Goal: Task Accomplishment & Management: Complete application form

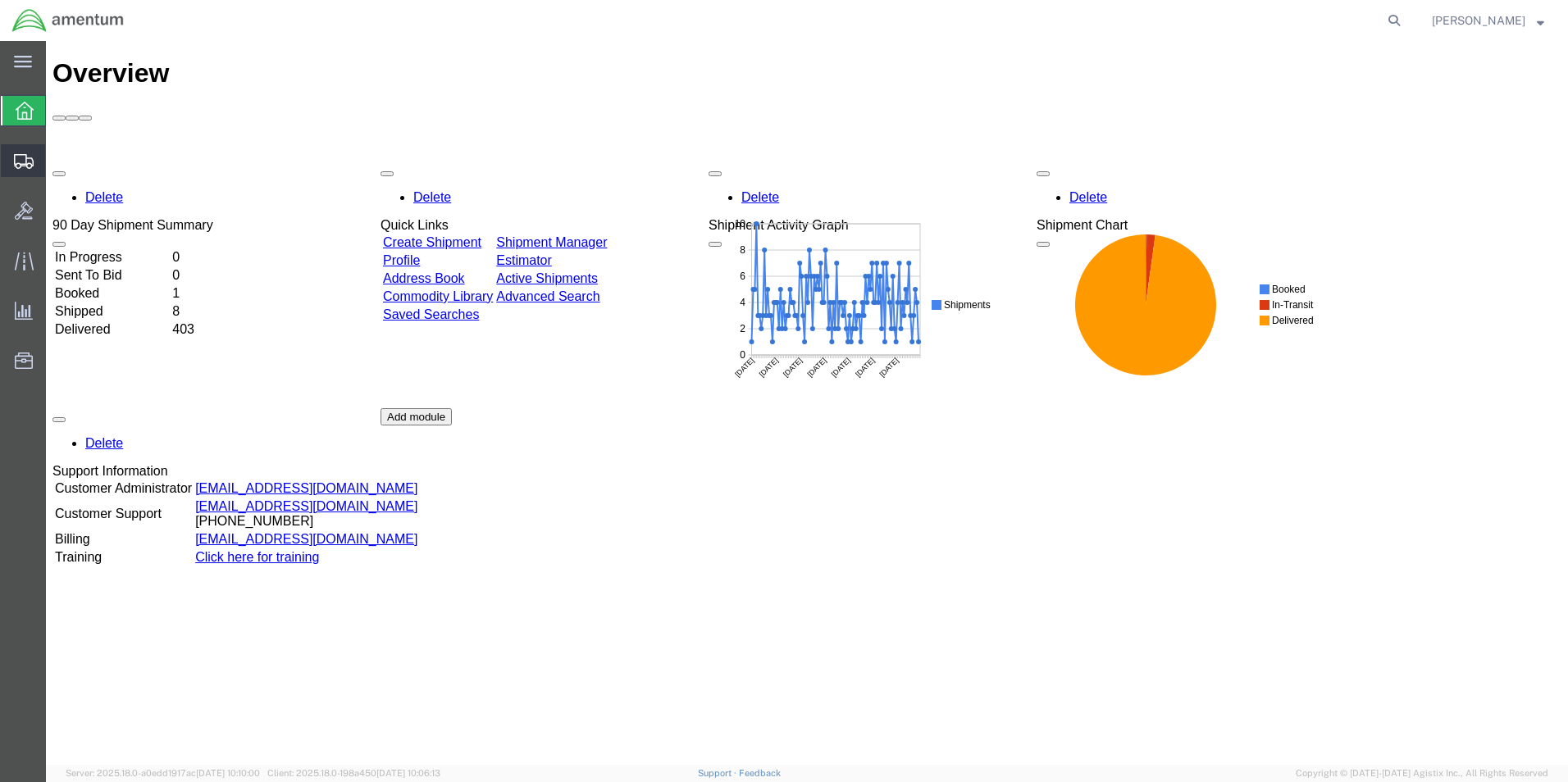
click at [0, 0] on span "Create Shipment" at bounding box center [0, 0] width 0 height 0
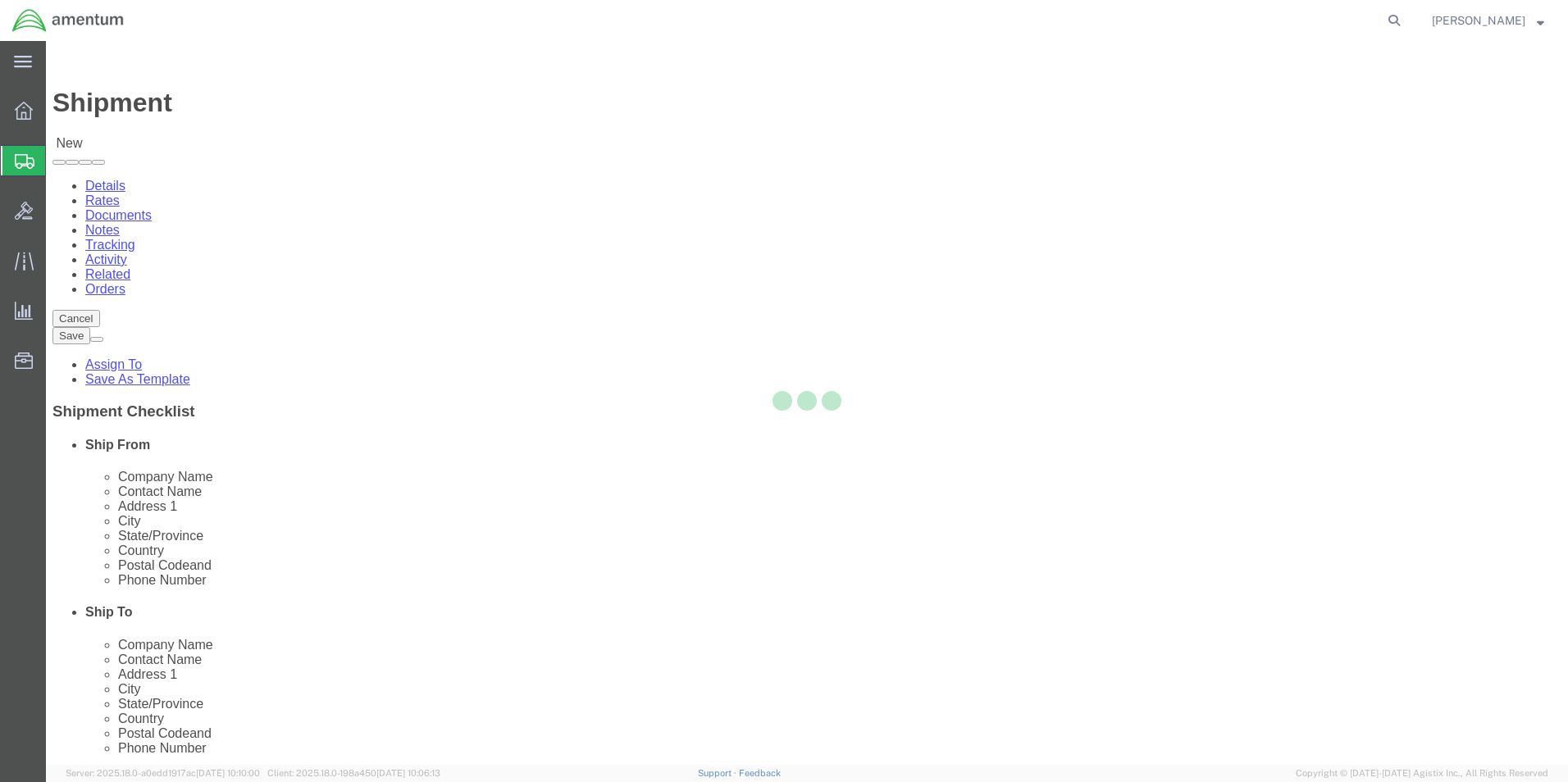
select select
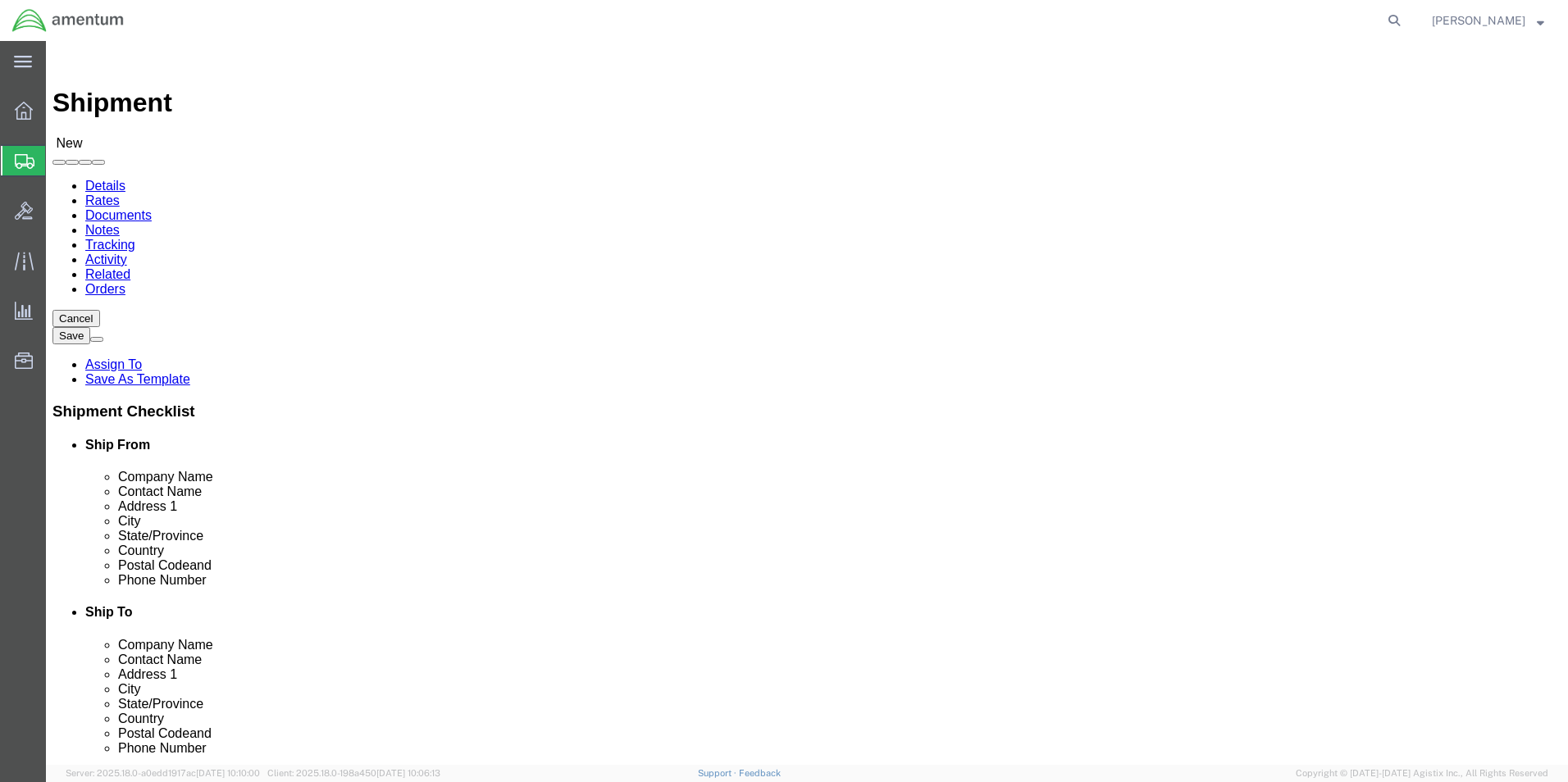
click input "text"
type input "cbp"
select select "49929"
select select "[GEOGRAPHIC_DATA]"
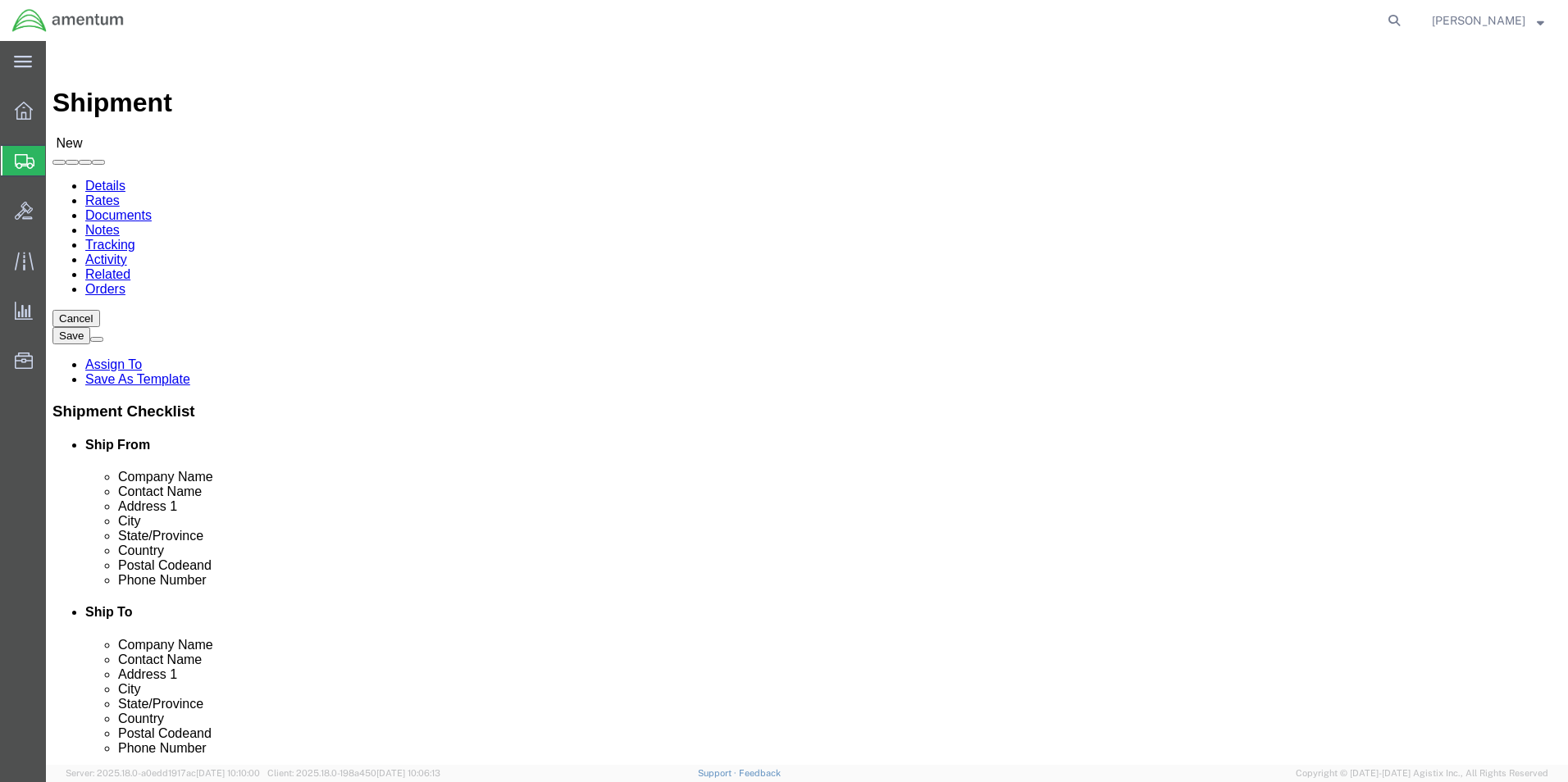
click input "text"
type input "cbp"
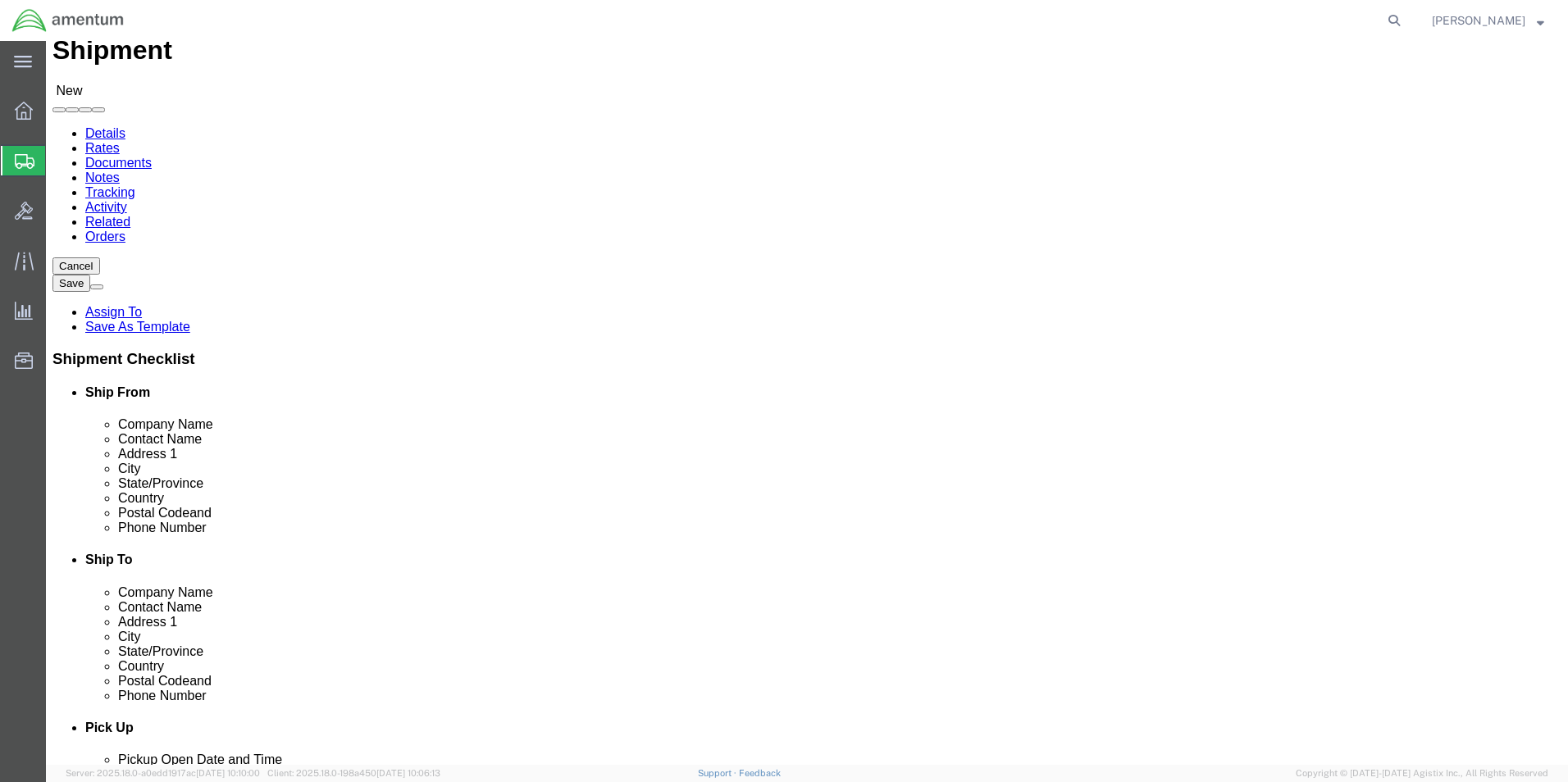
scroll to position [82, 0]
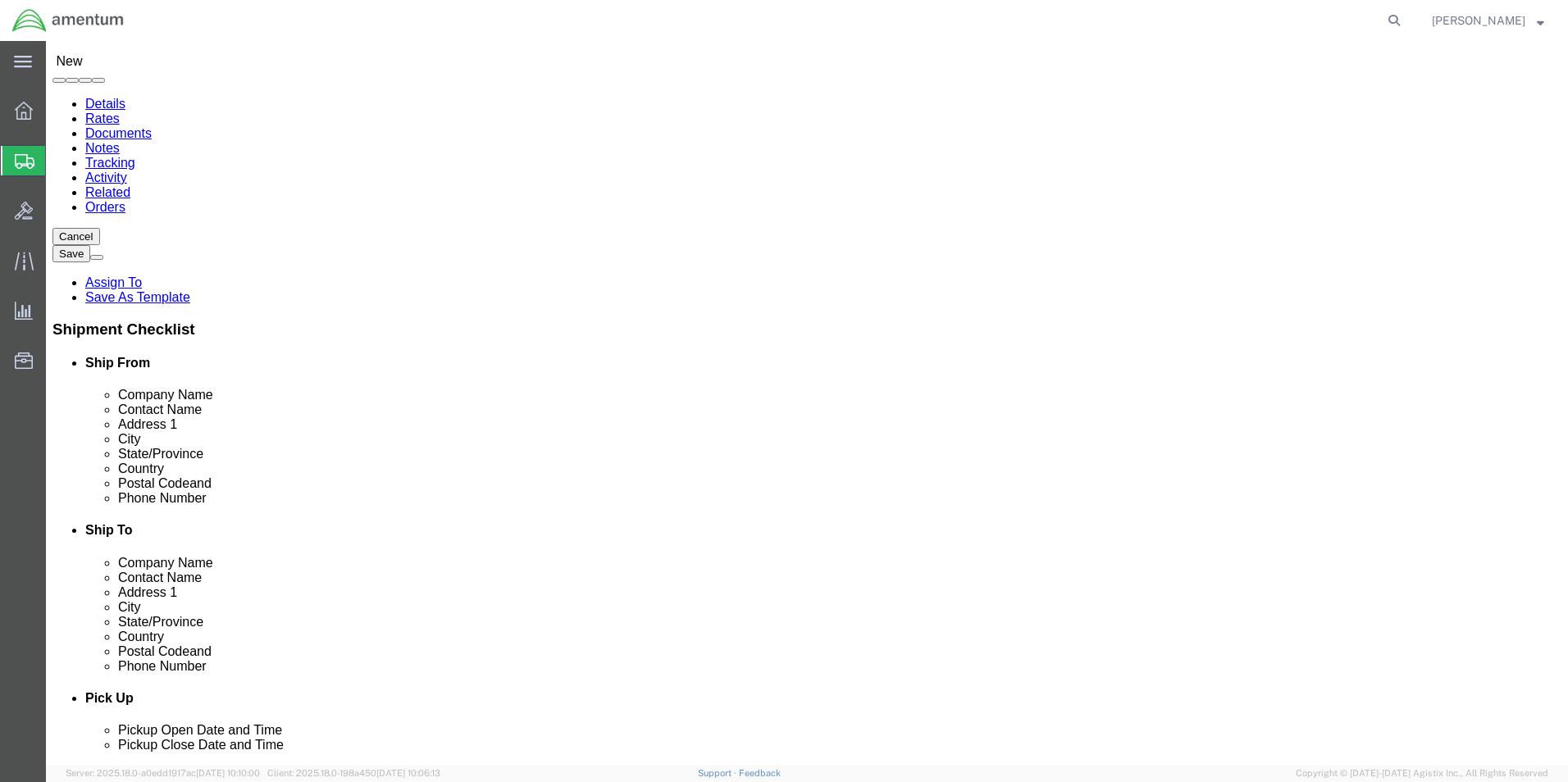
select select "49946"
select select "CA"
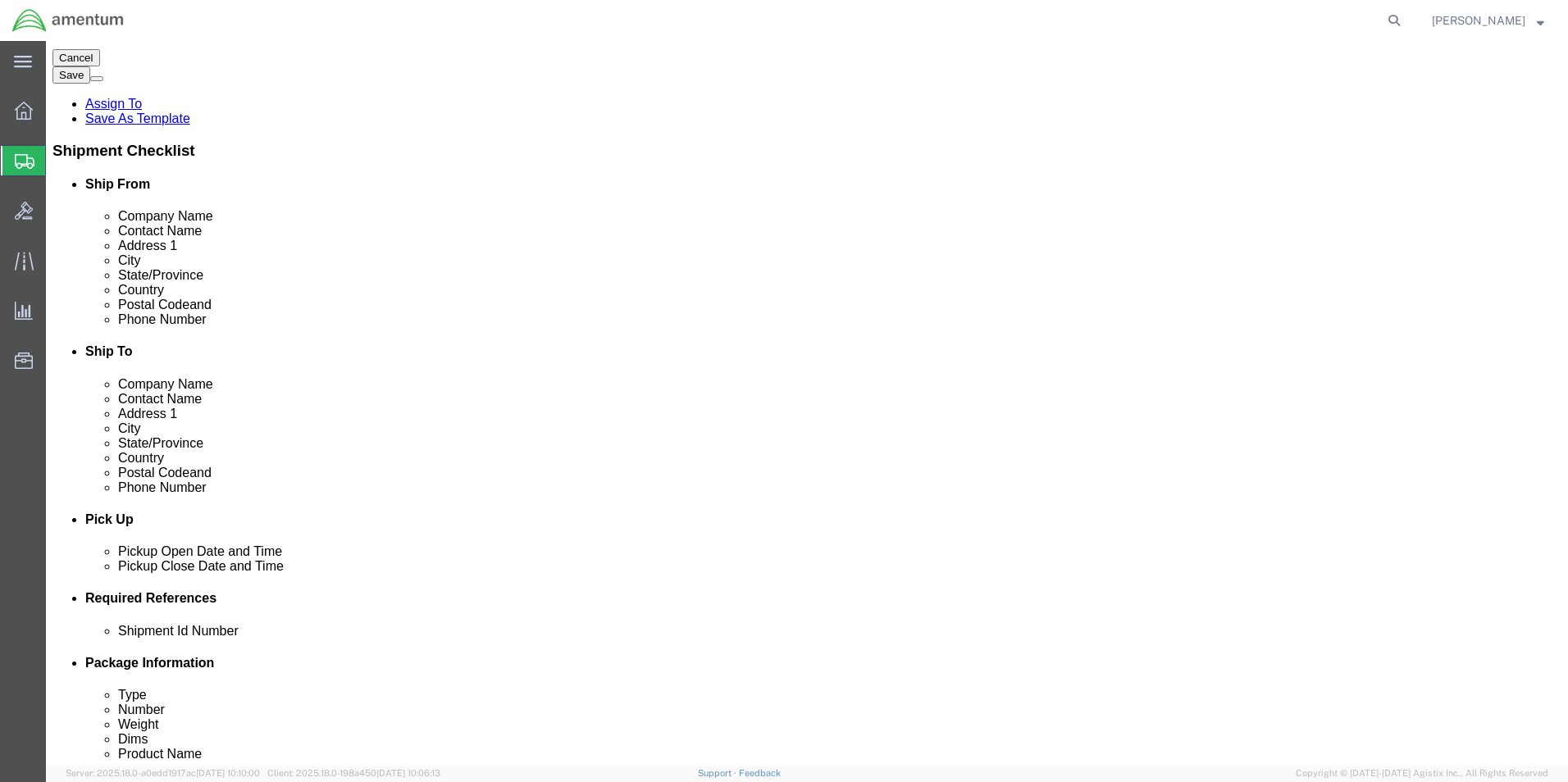
scroll to position [328, 0]
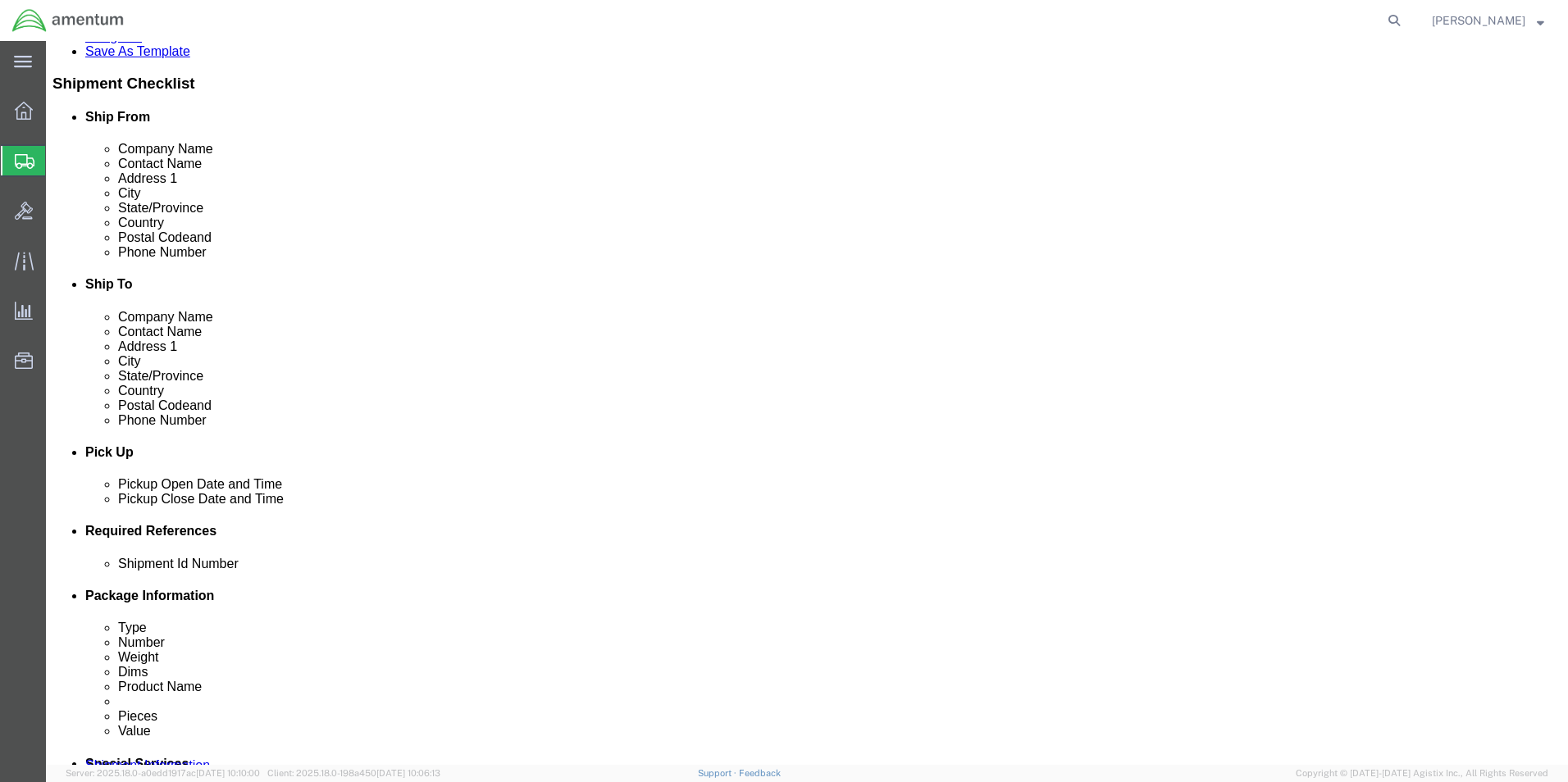
click div "[DATE] 8:00 AM"
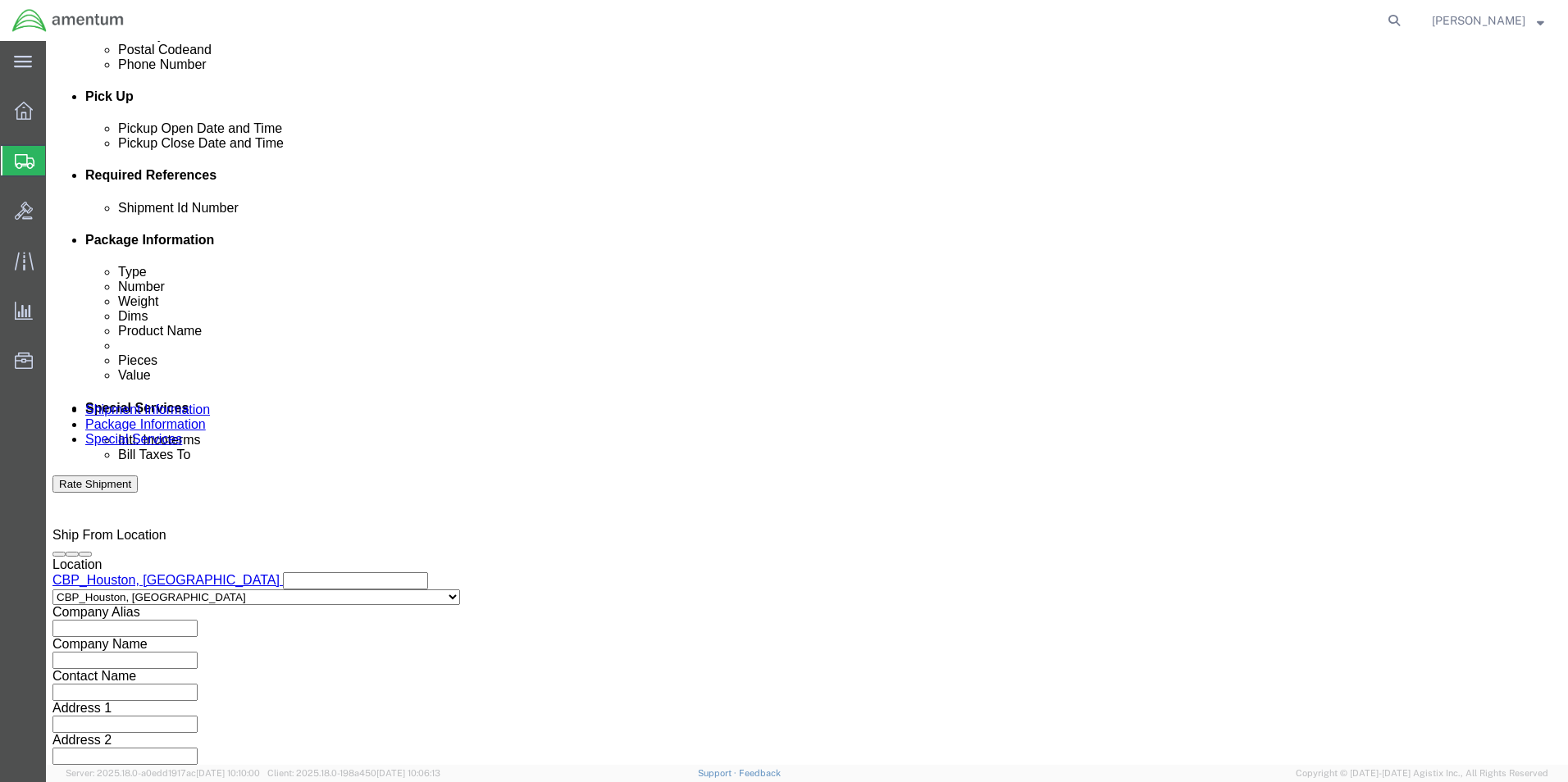
click input "1:00 AM"
type input "1:00 PM"
click button "Apply"
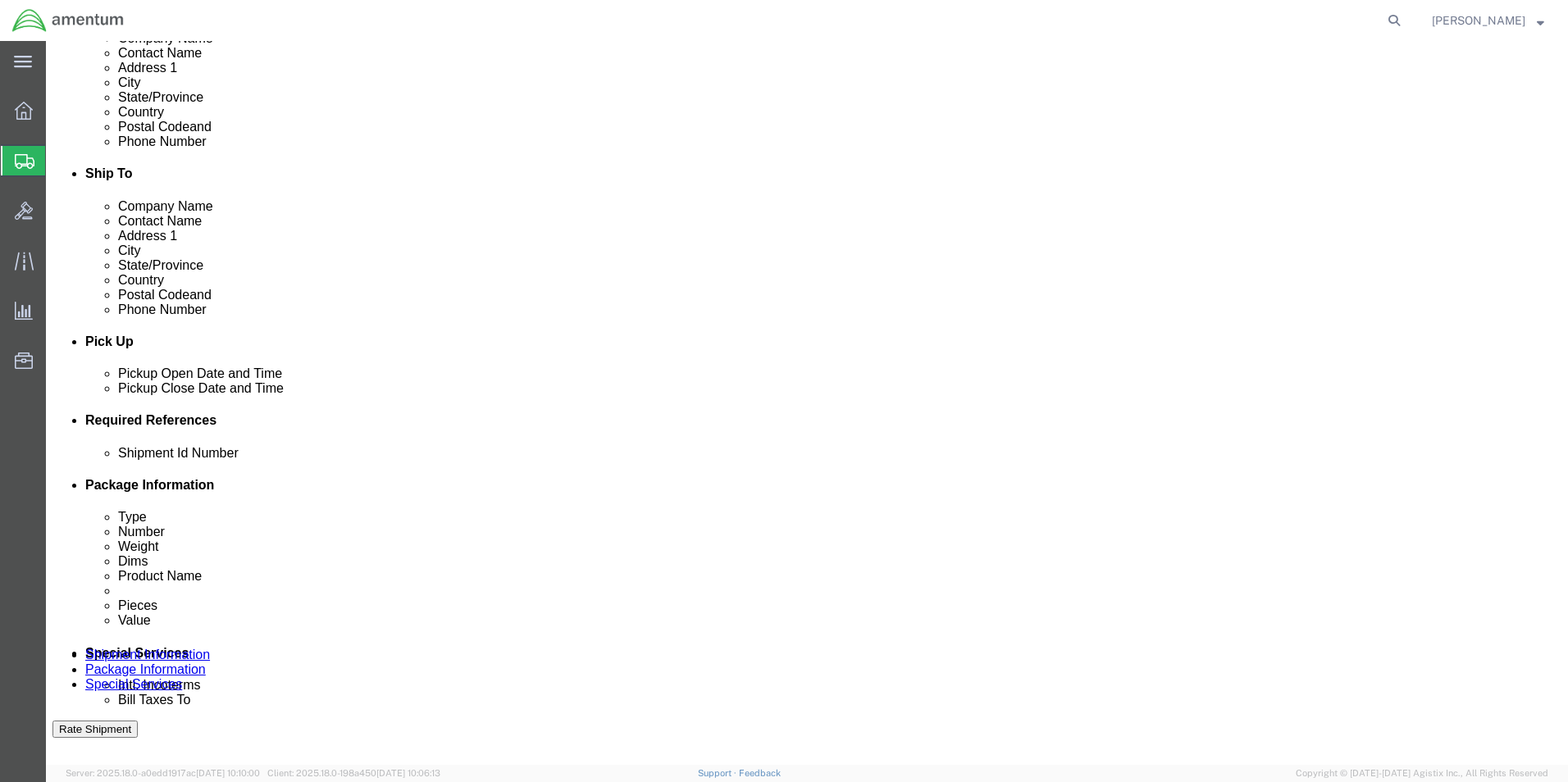
scroll to position [438, 0]
click button "Add reference"
click input "text"
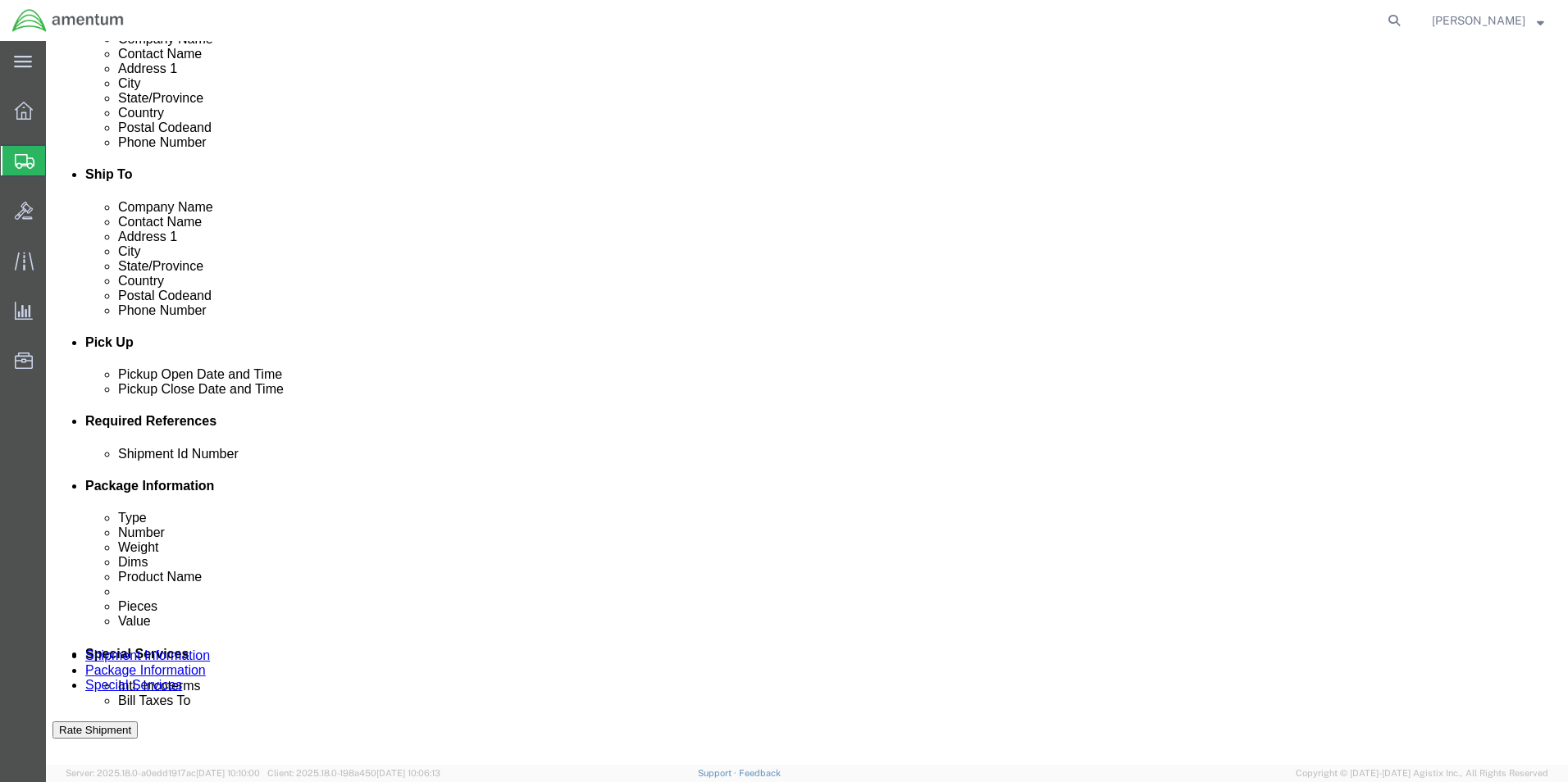
type input "[DATE]"
click select "Select Account Type Activity ID Airline Appointment Number ASN Batch Request # …"
select select "CUSTREF"
click select "Select Account Type Activity ID Airline Appointment Number ASN Batch Request # …"
click input "text"
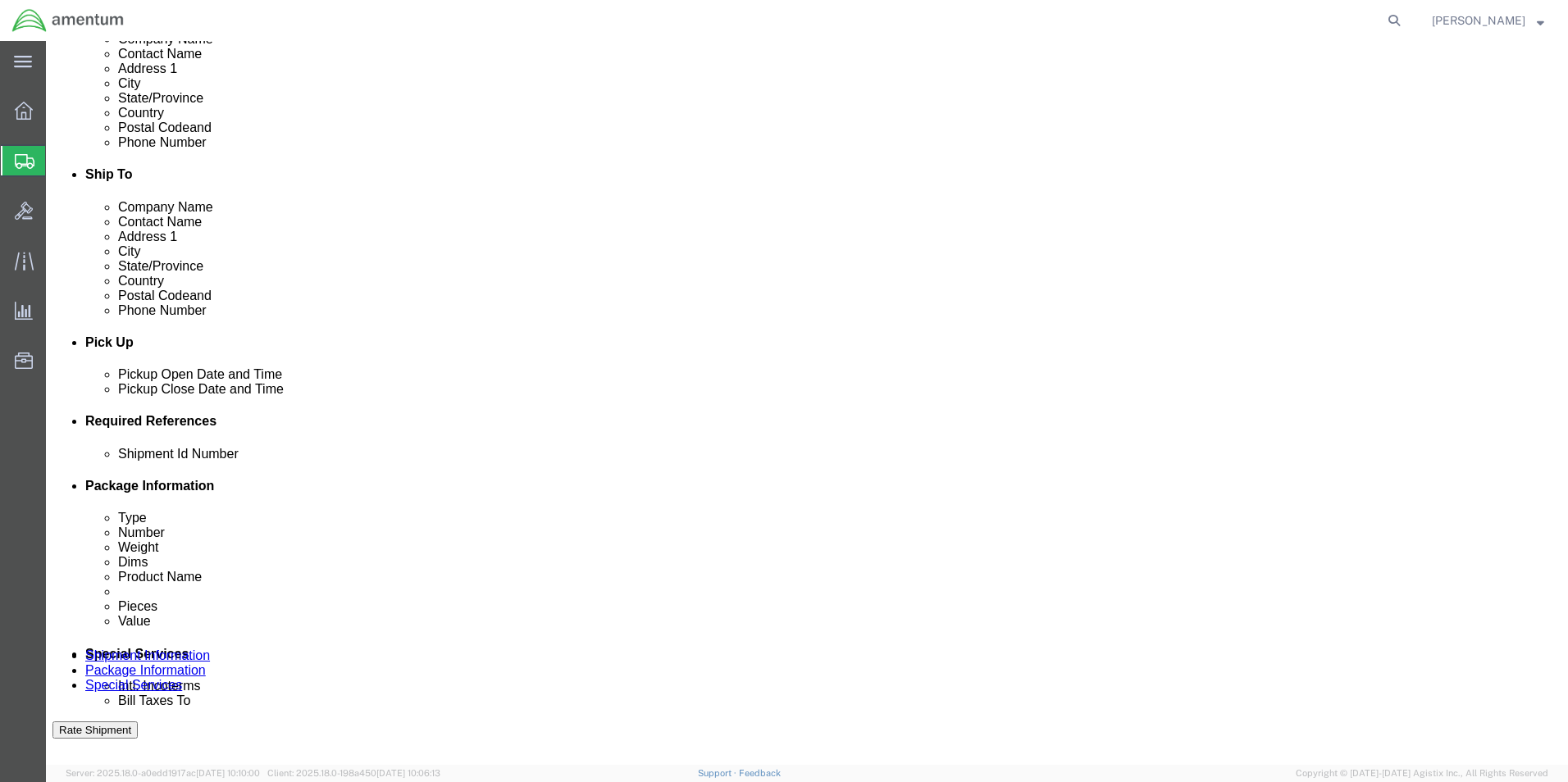
type input "USAGE 328958"
click select "Select Account Type Activity ID Airline Appointment Number ASN Batch Request # …"
select select "PROJNUM"
click select "Select Account Type Activity ID Airline Appointment Number ASN Batch Request # …"
click input "text"
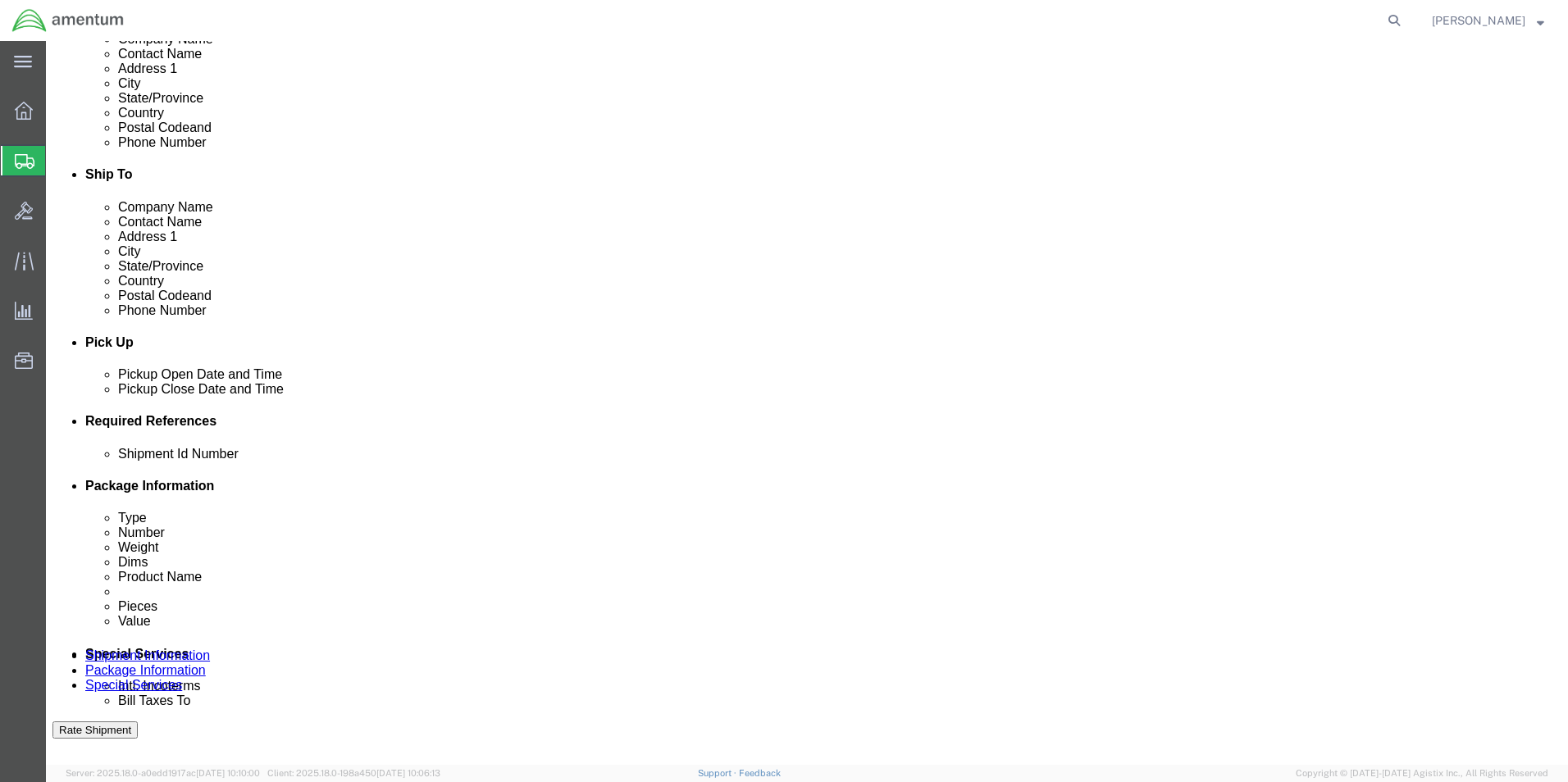
scroll to position [0, 28]
type input "6118.03.03.2219.000.EHO.0000"
click select "Select Account Type Activity ID Airline Appointment Number ASN Batch Request # …"
select select "DEPT"
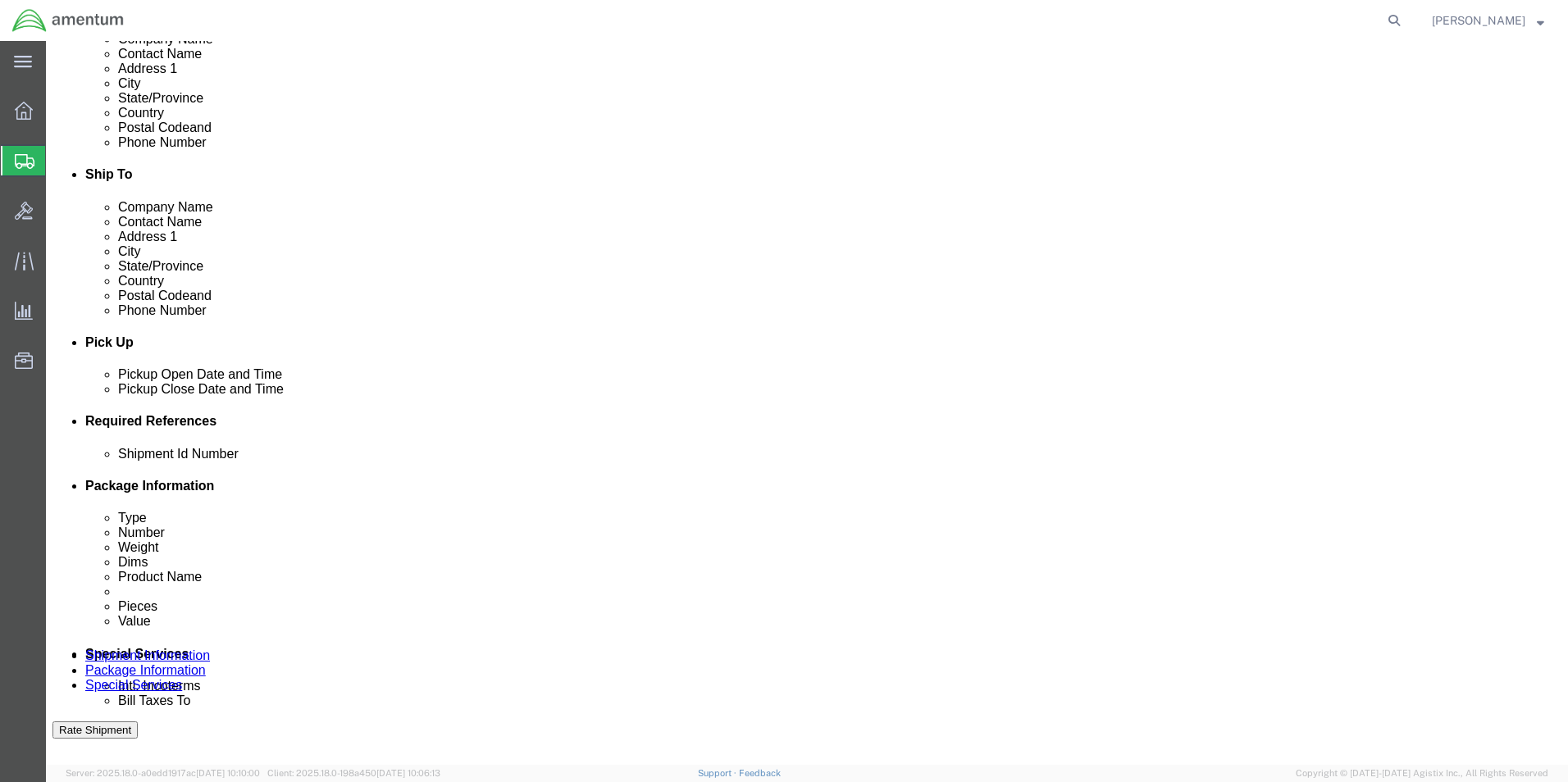
click select "Select Account Type Activity ID Airline Appointment Number ASN Batch Request # …"
click input "text"
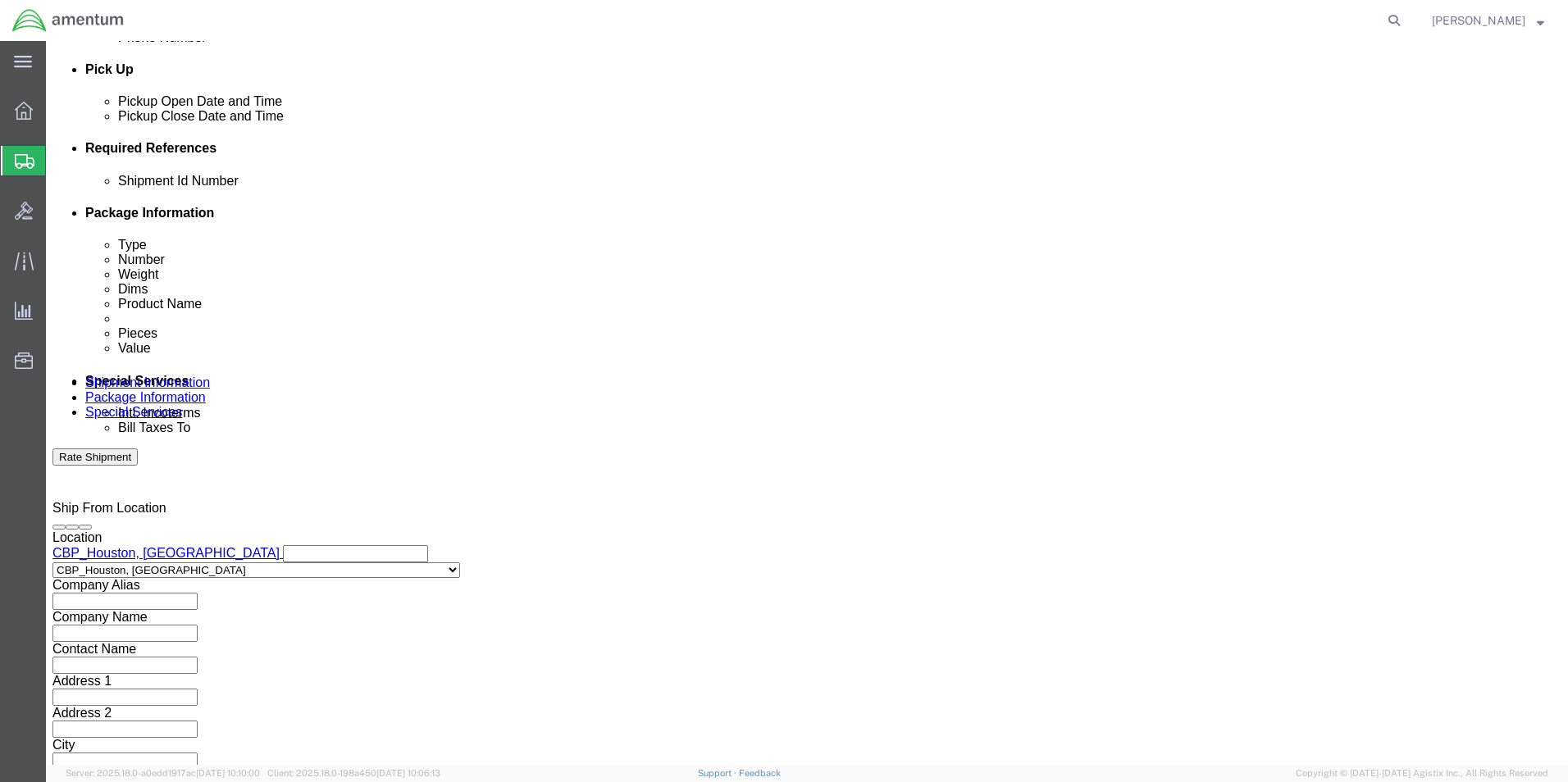
scroll to position [715, 0]
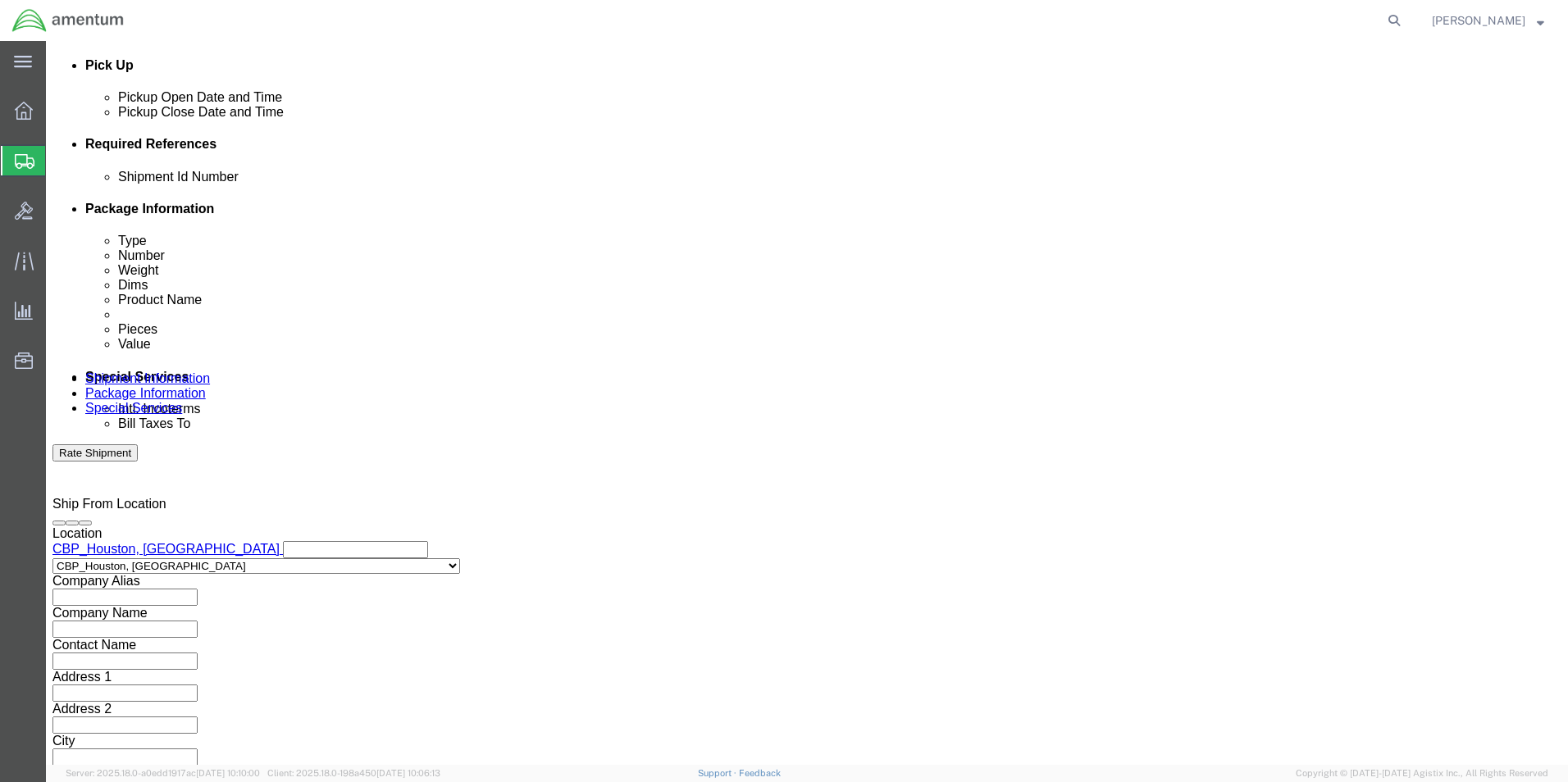
type input "CBP"
click button "Continue"
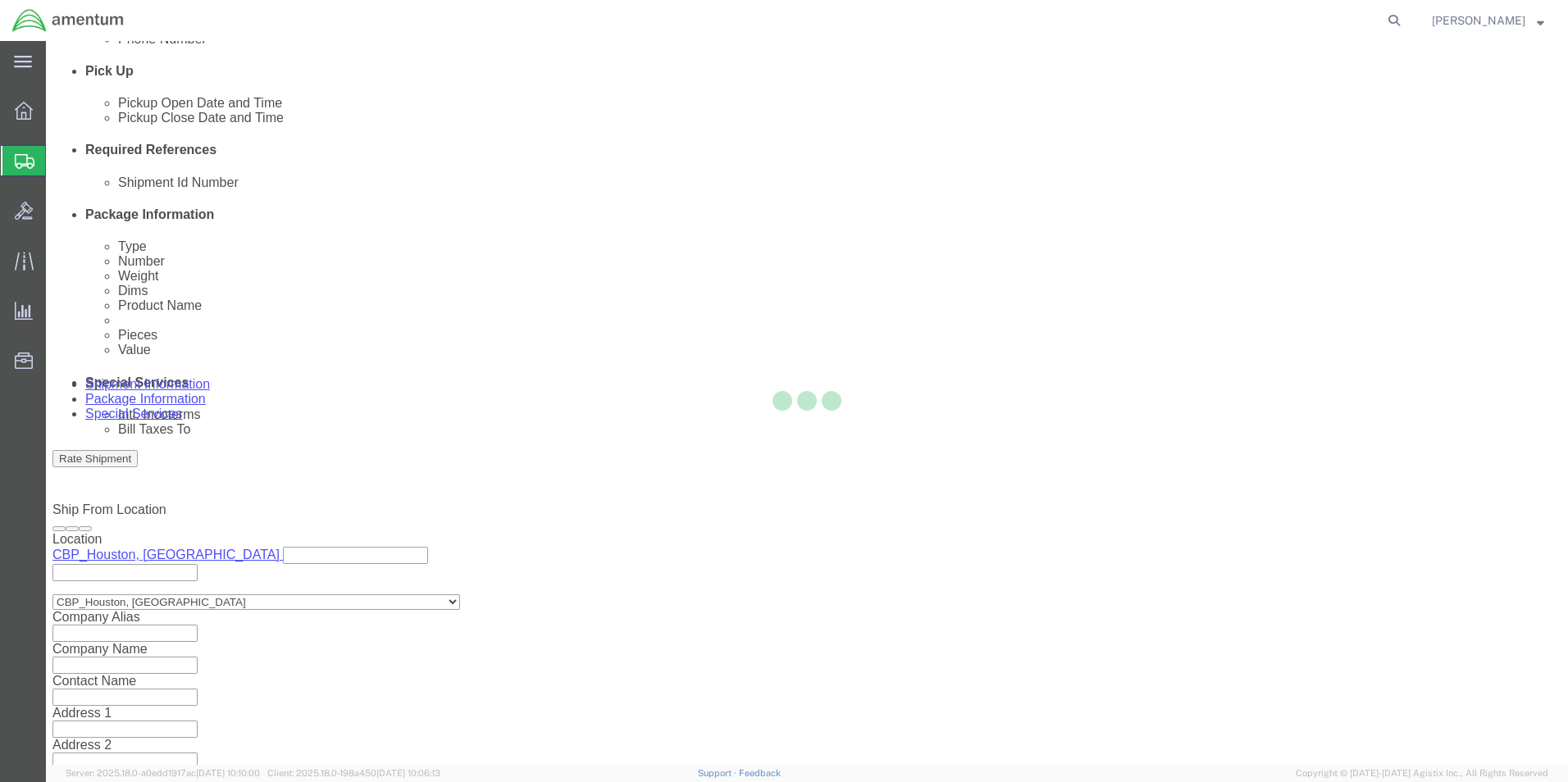
select select "CBOX"
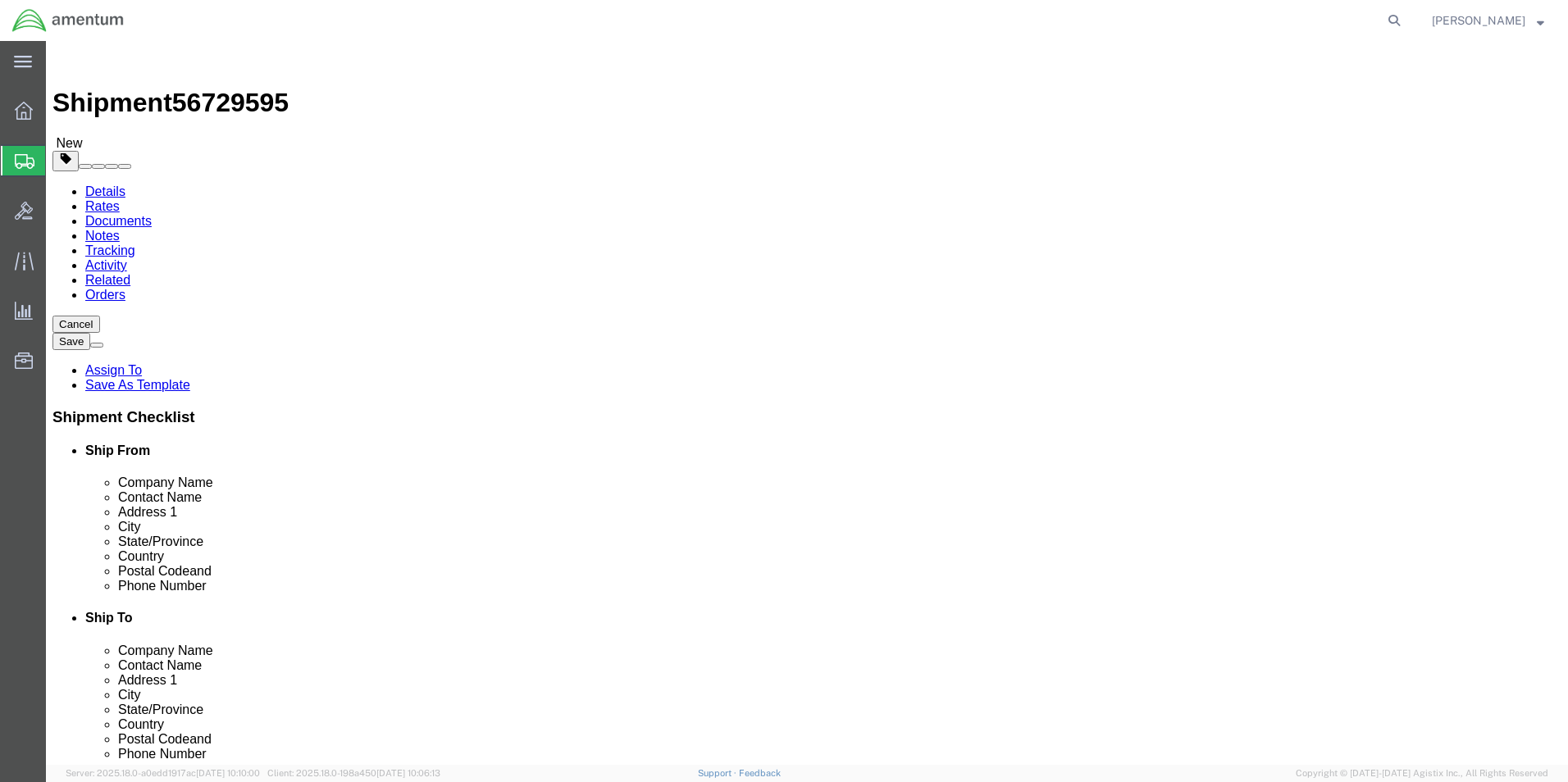
click select "Select BCK Boxes Bale(s) Basket(s) Bolt(s) Bottle(s) Buckets Bulk Bundle(s) Can…"
click div "Package Content # 1 x Package Type Select BCK Boxes Bale(s) Basket(s) Bolt(s) B…"
click input "text"
type input "6"
click input "text"
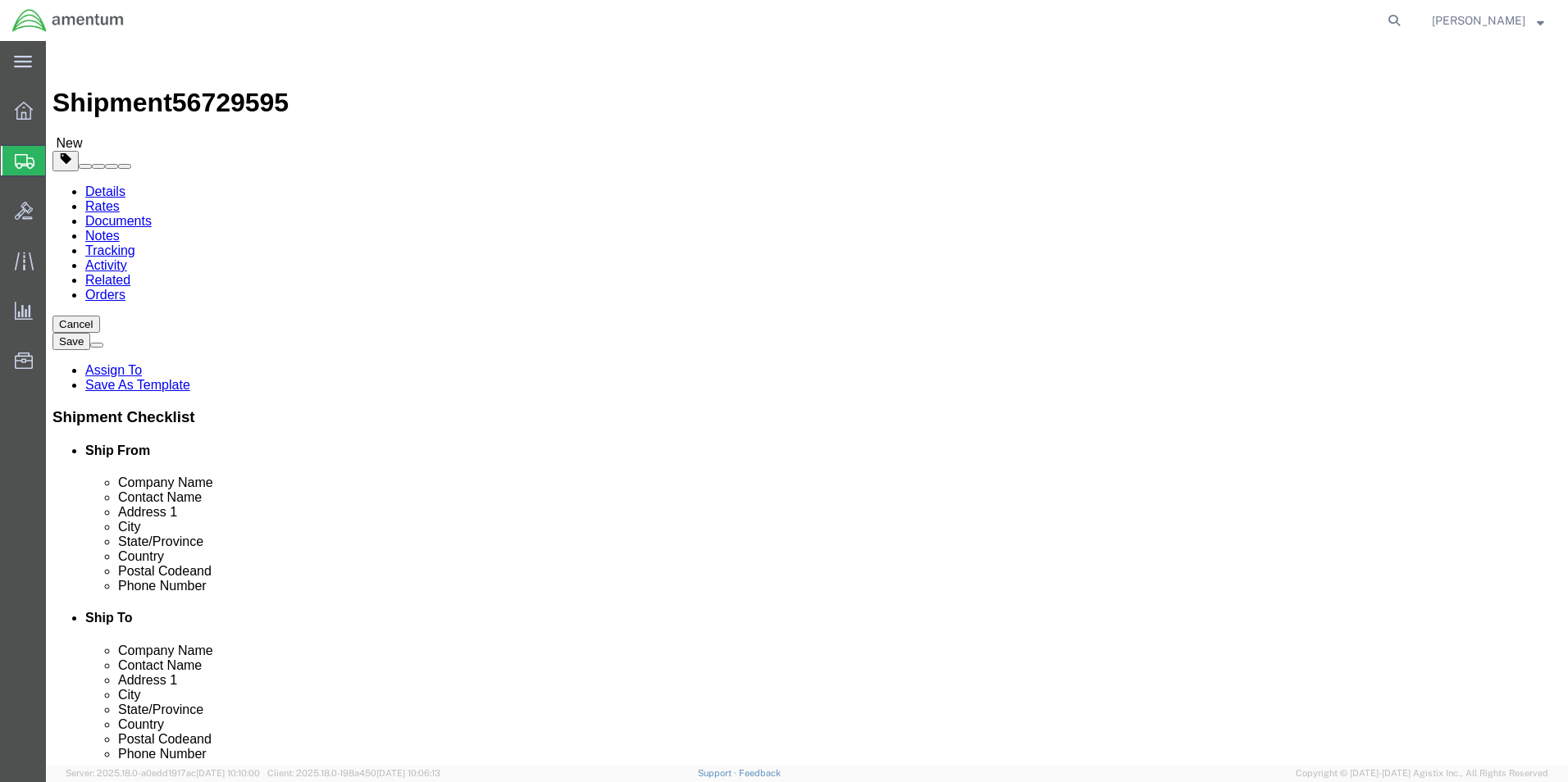
type input "6"
click input "text"
type input "6"
click input "0.00"
type input "0"
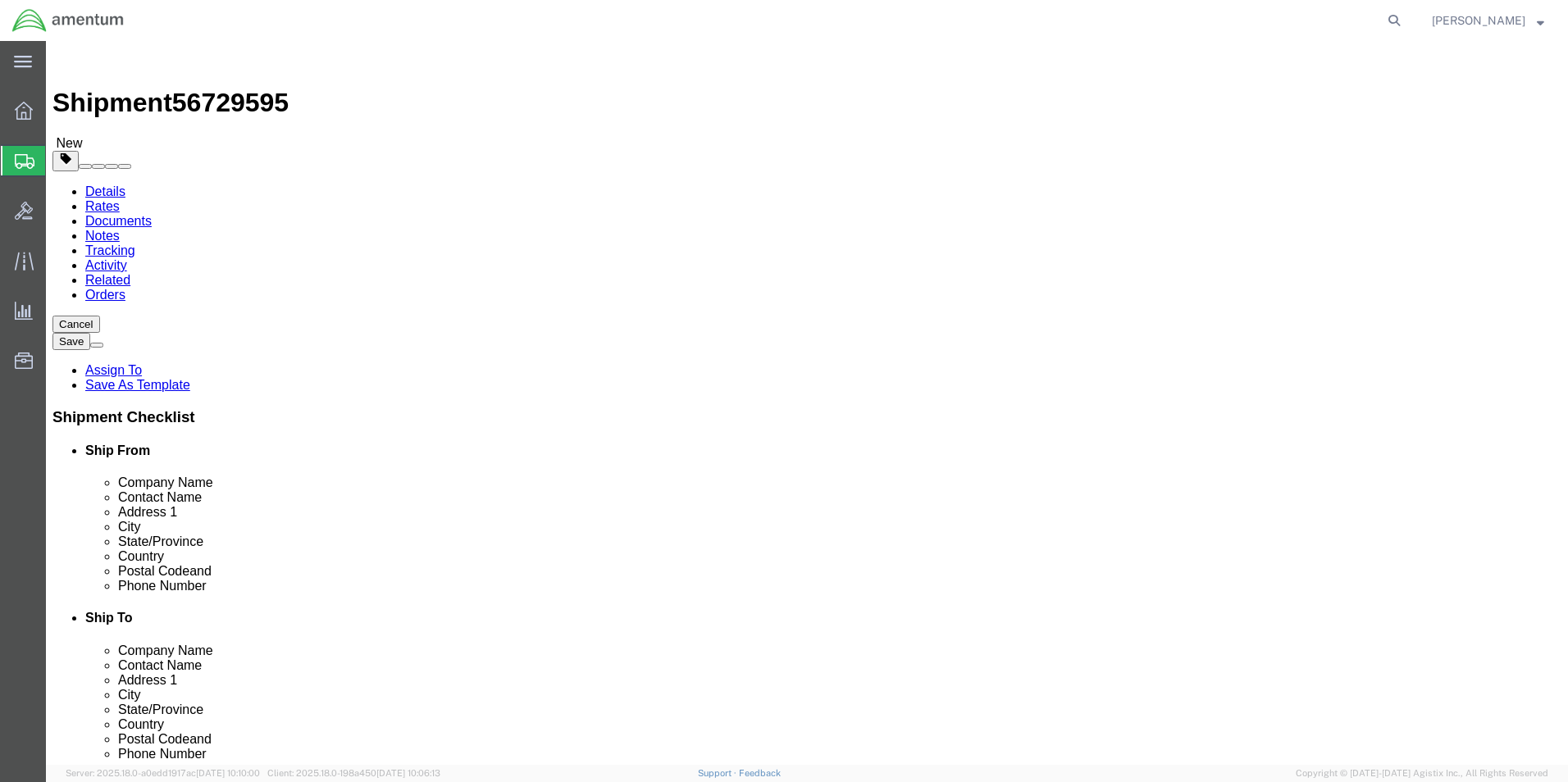
type input "1"
click link "Add Content"
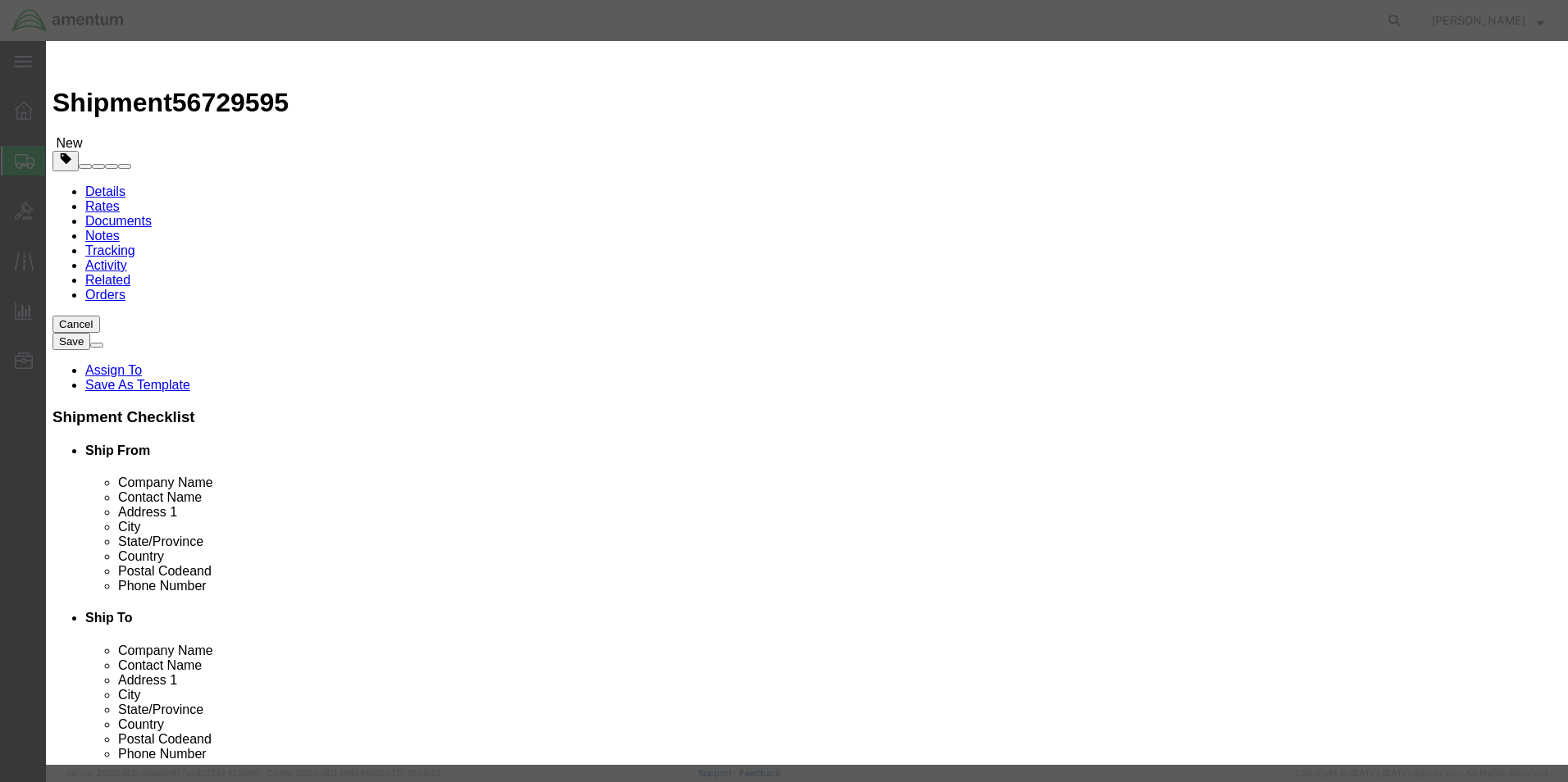
click input "text"
type input "TRANSFER TUBE"
click div "Commodity library Product Name TRANSFER TUBE TRANSFER Name: CASE,FILING,TRANSFE…"
click input "0"
type input "3"
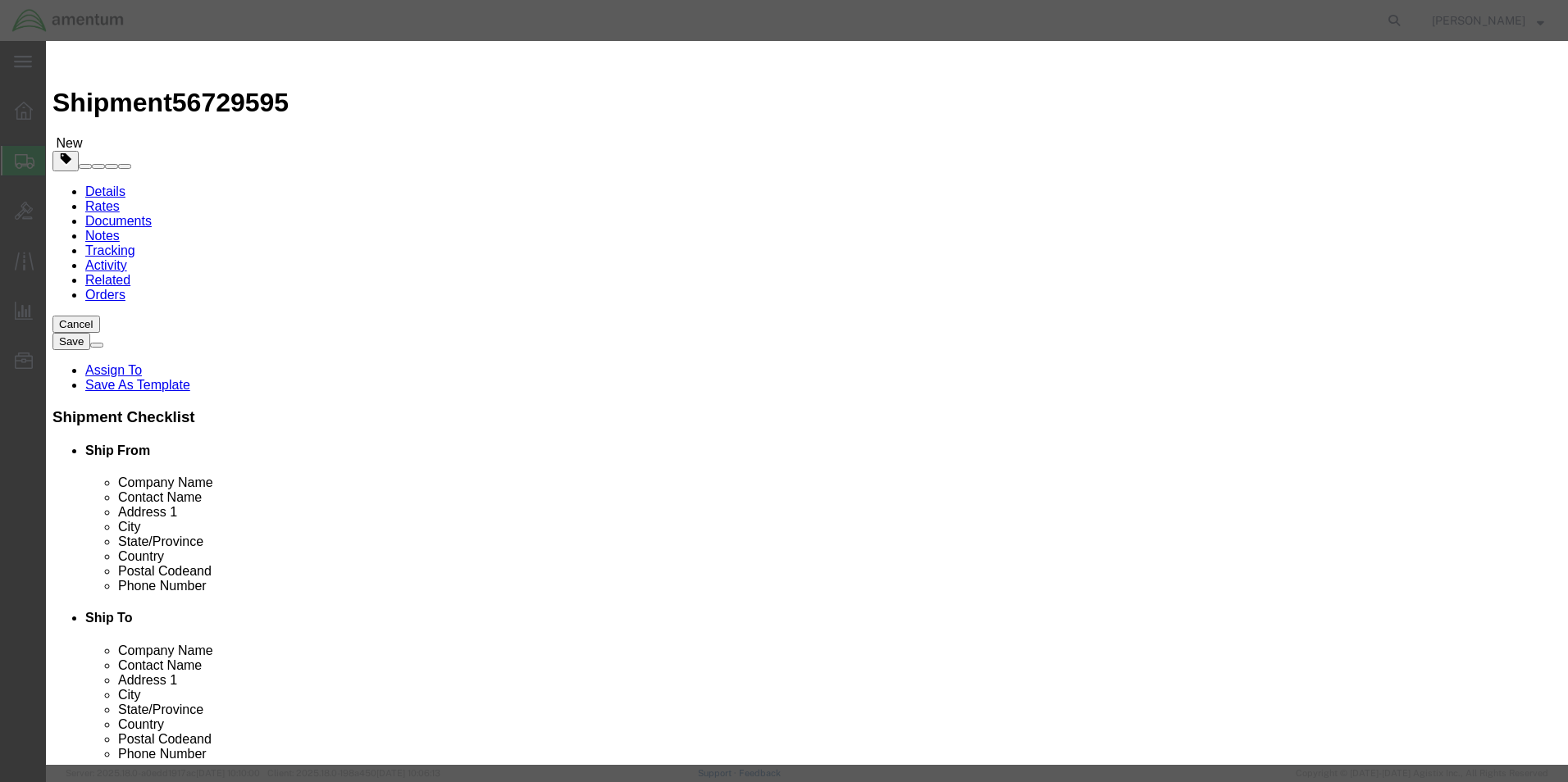
click input "text"
type input "150.00"
click button "Save & Close"
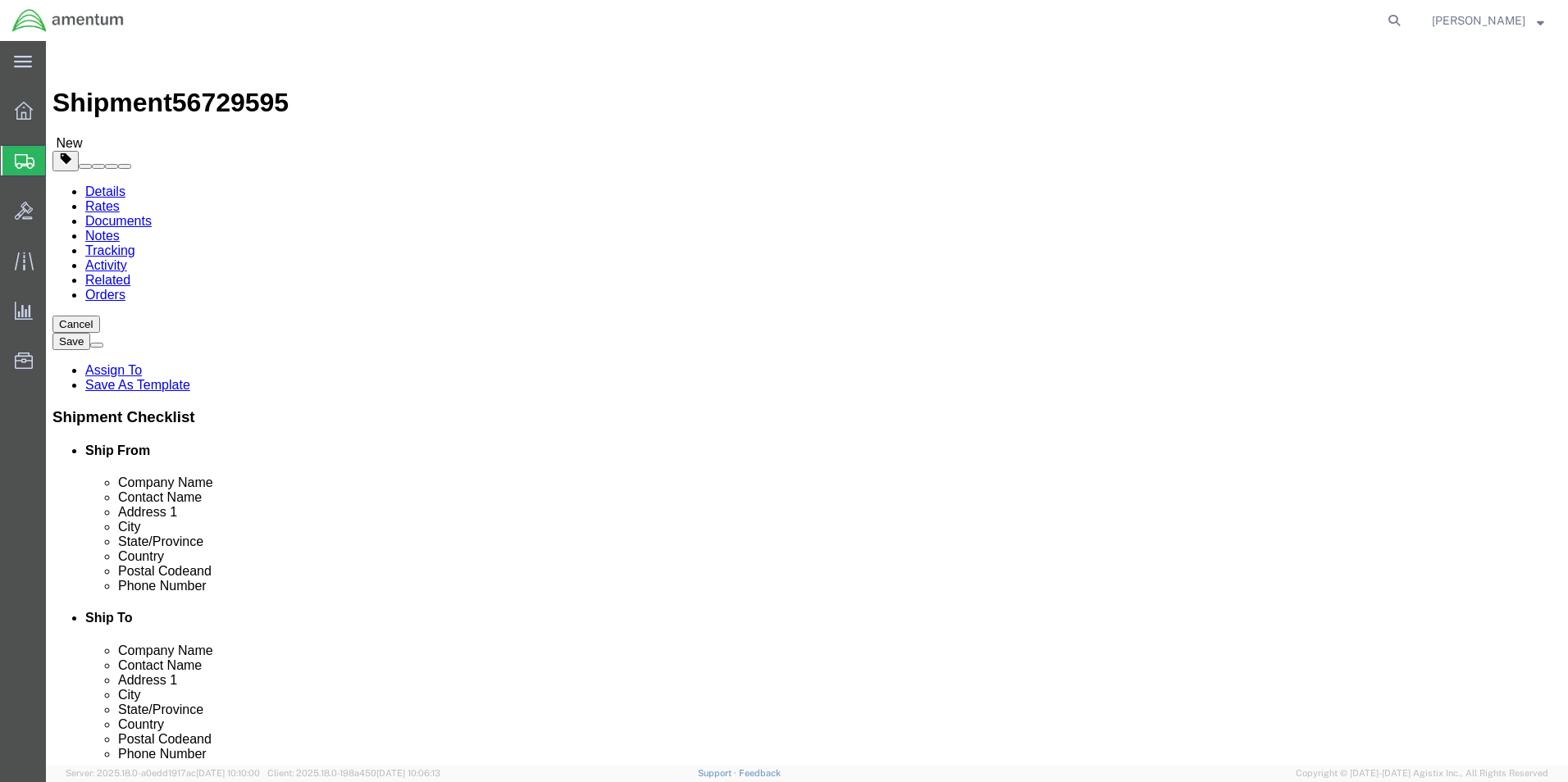
click button "Continue"
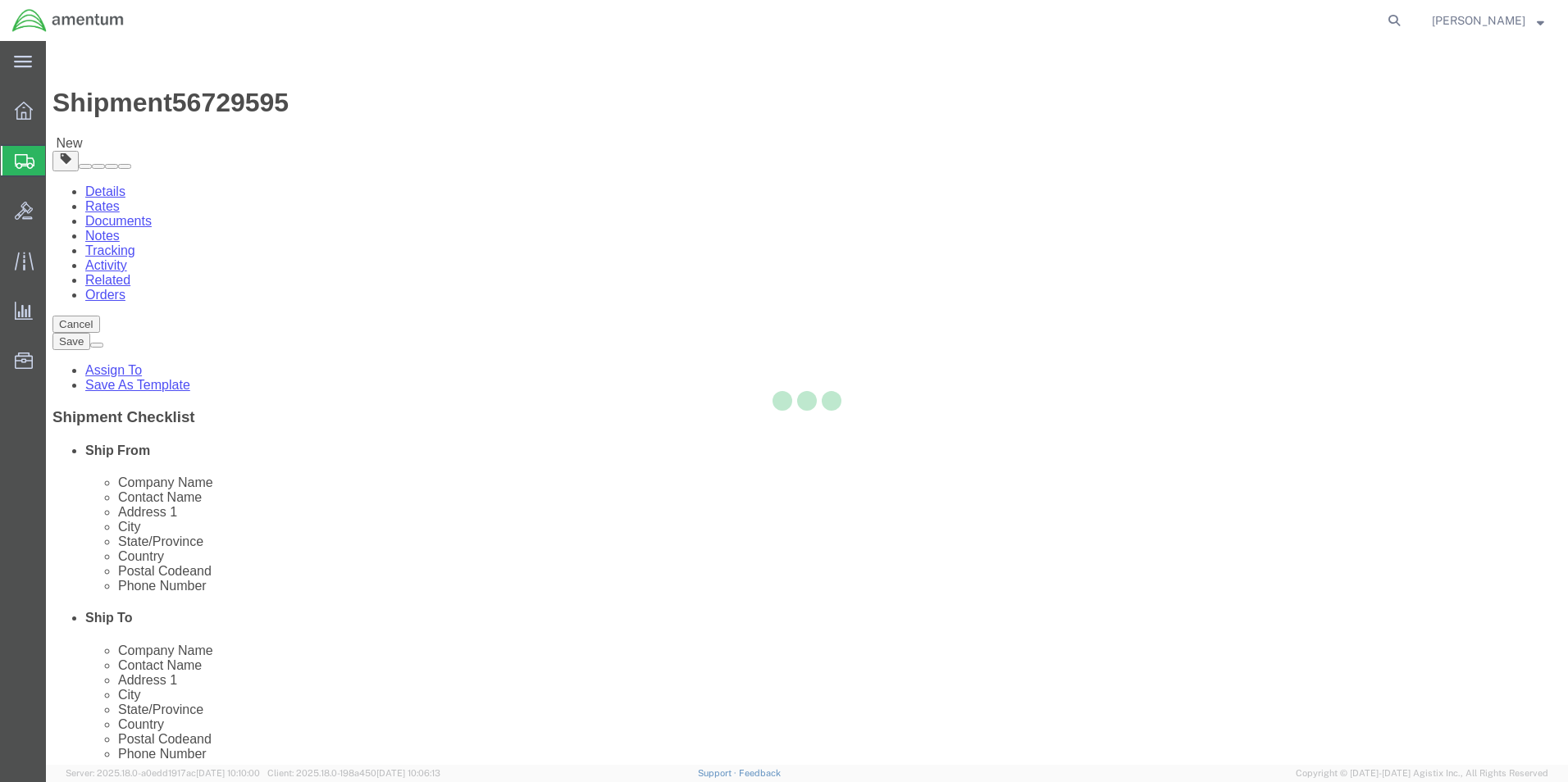
select select
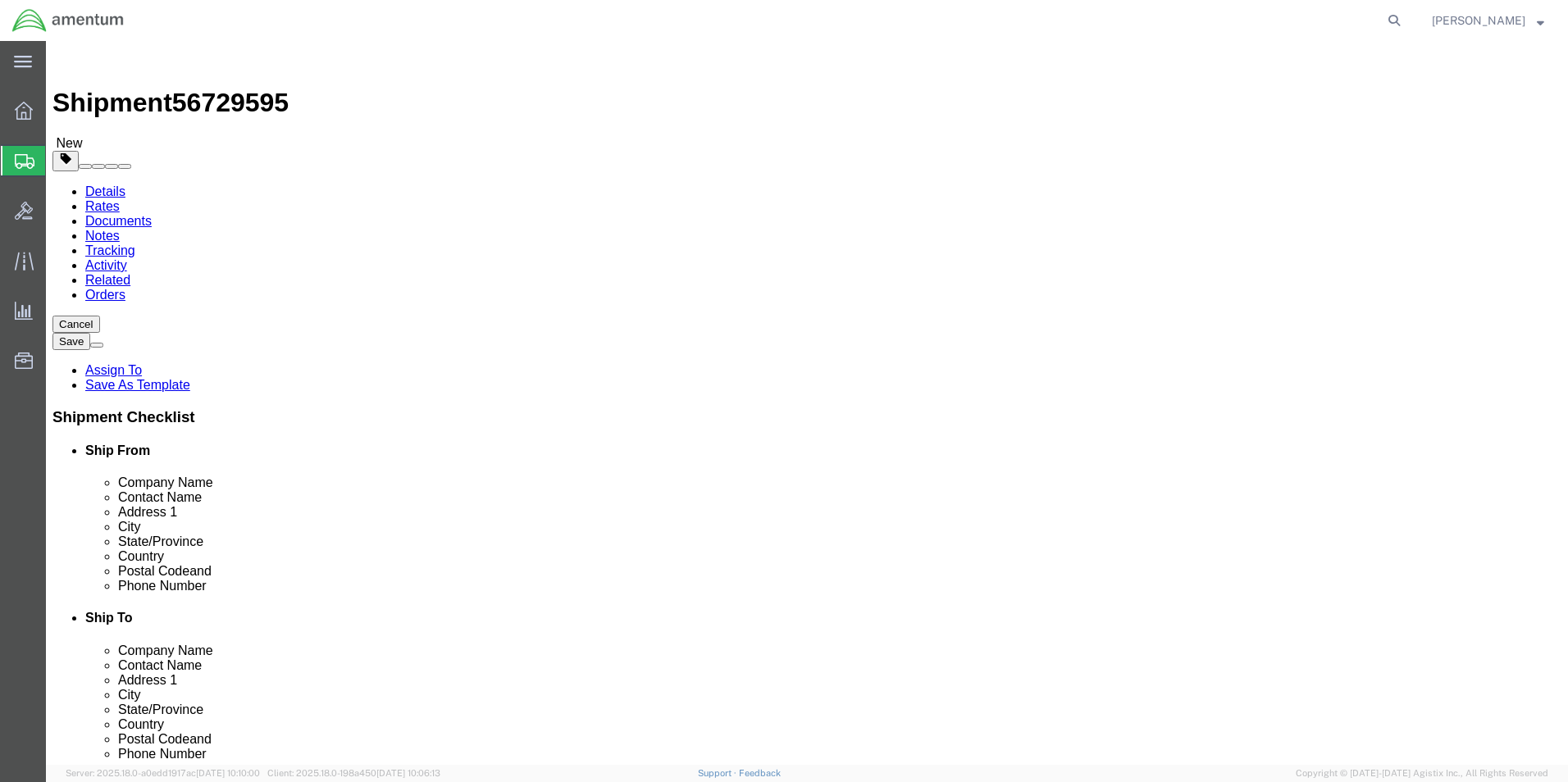
click button "Rate Shipment"
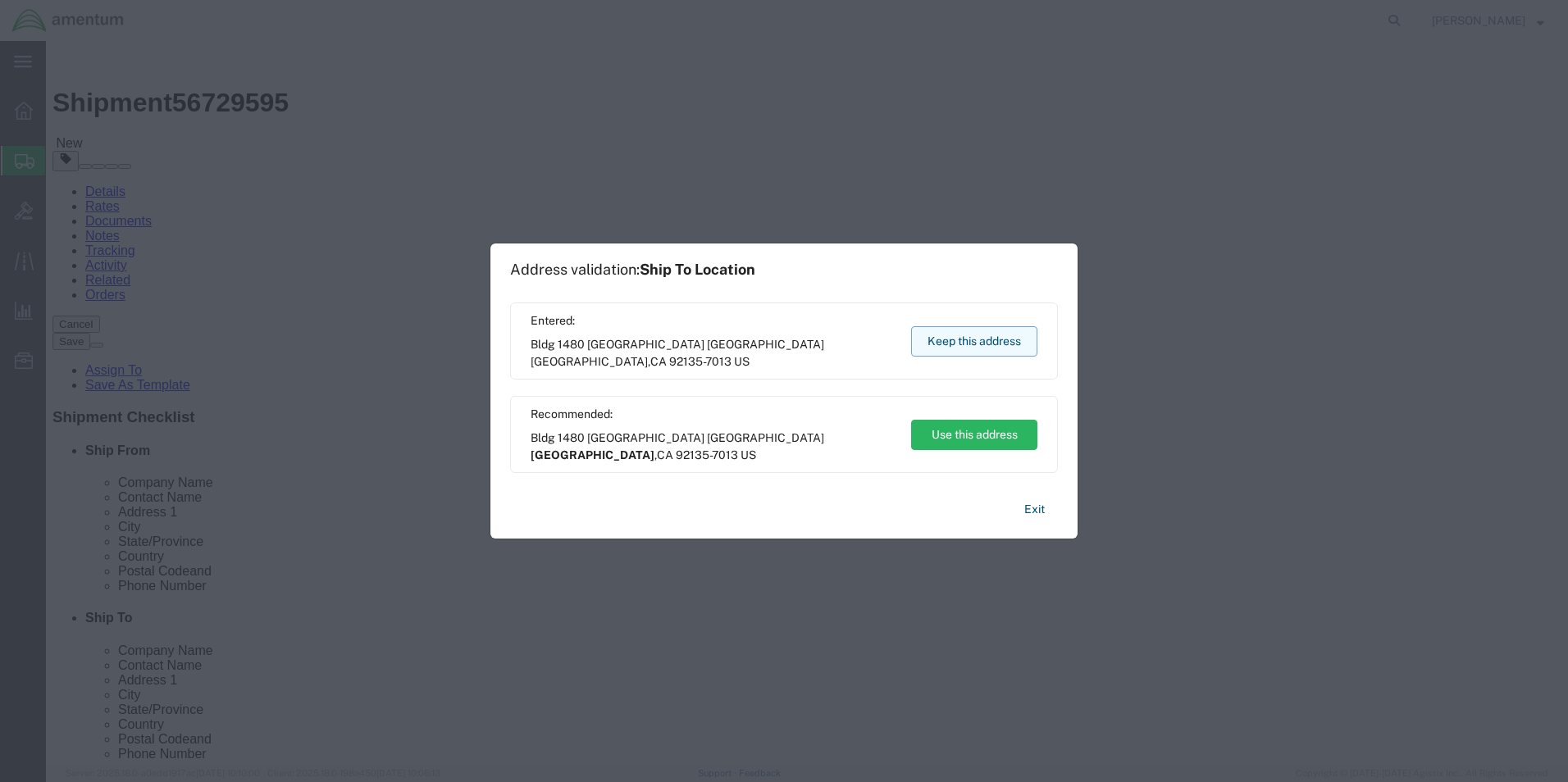
click at [1017, 348] on button "Keep this address" at bounding box center [974, 342] width 126 height 30
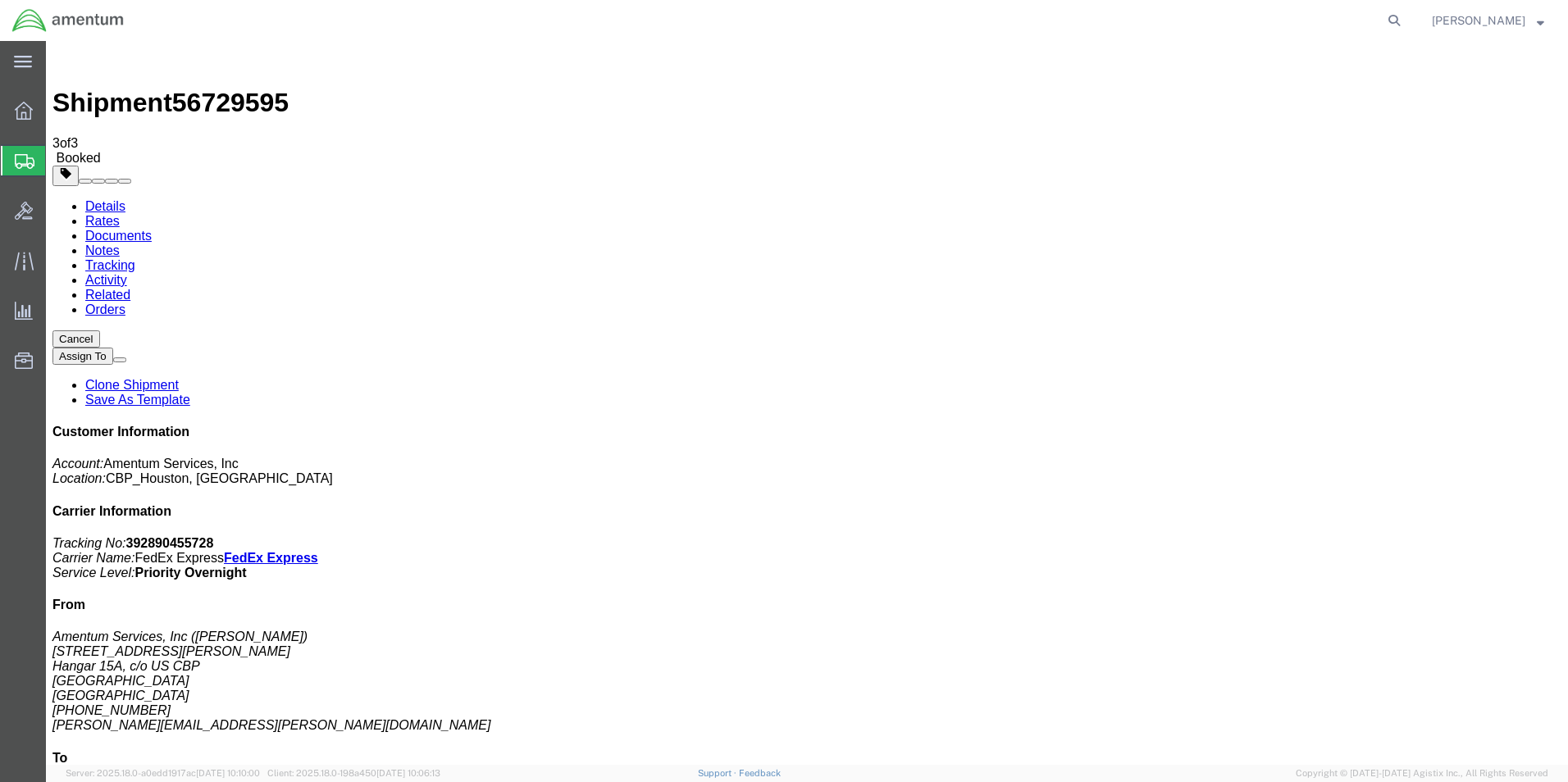
checkbox input "true"
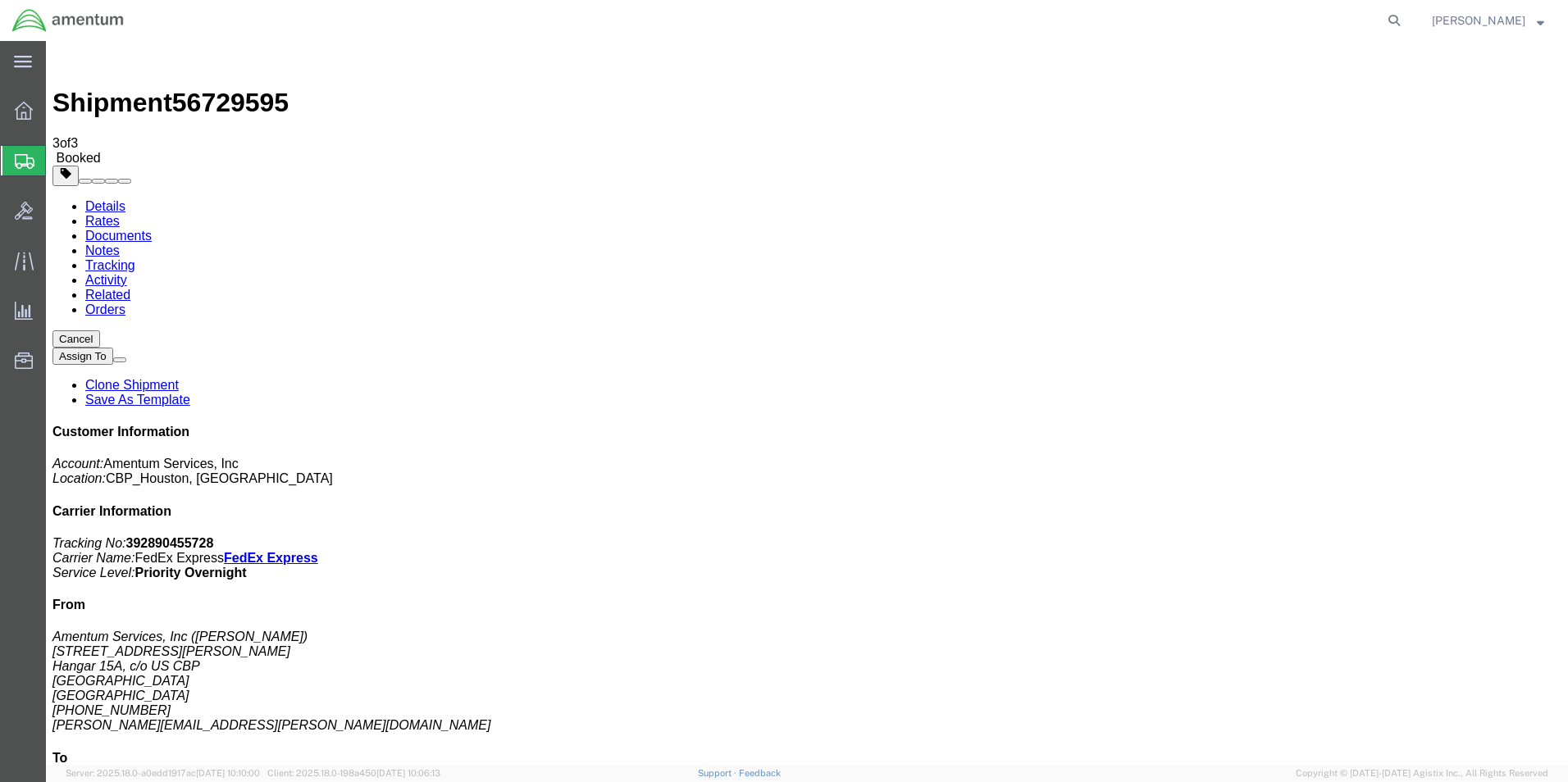
click at [103, 199] on link "Details" at bounding box center [105, 206] width 40 height 14
click link "Schedule pickup request"
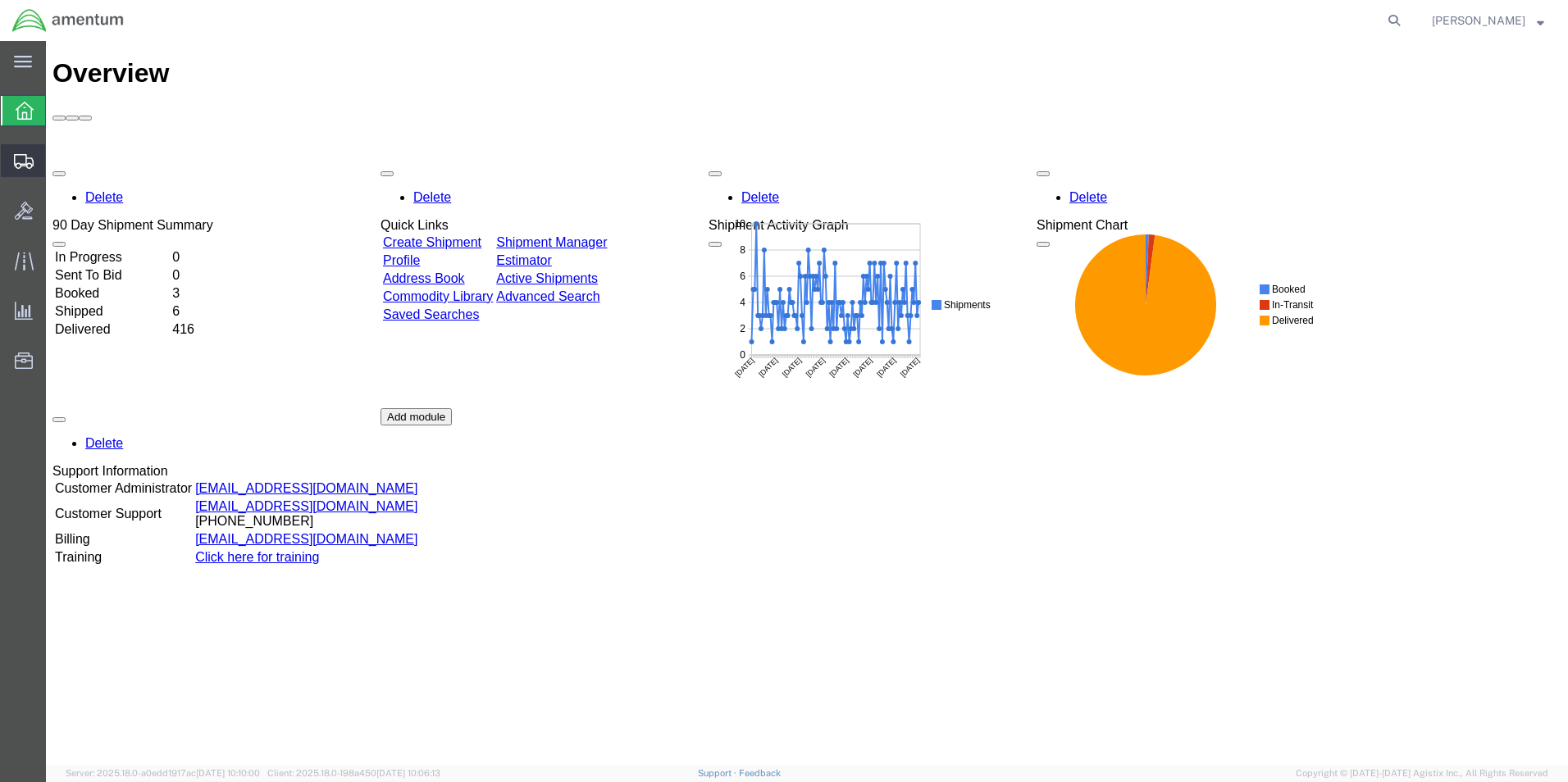
click at [0, 0] on span "Create Shipment" at bounding box center [0, 0] width 0 height 0
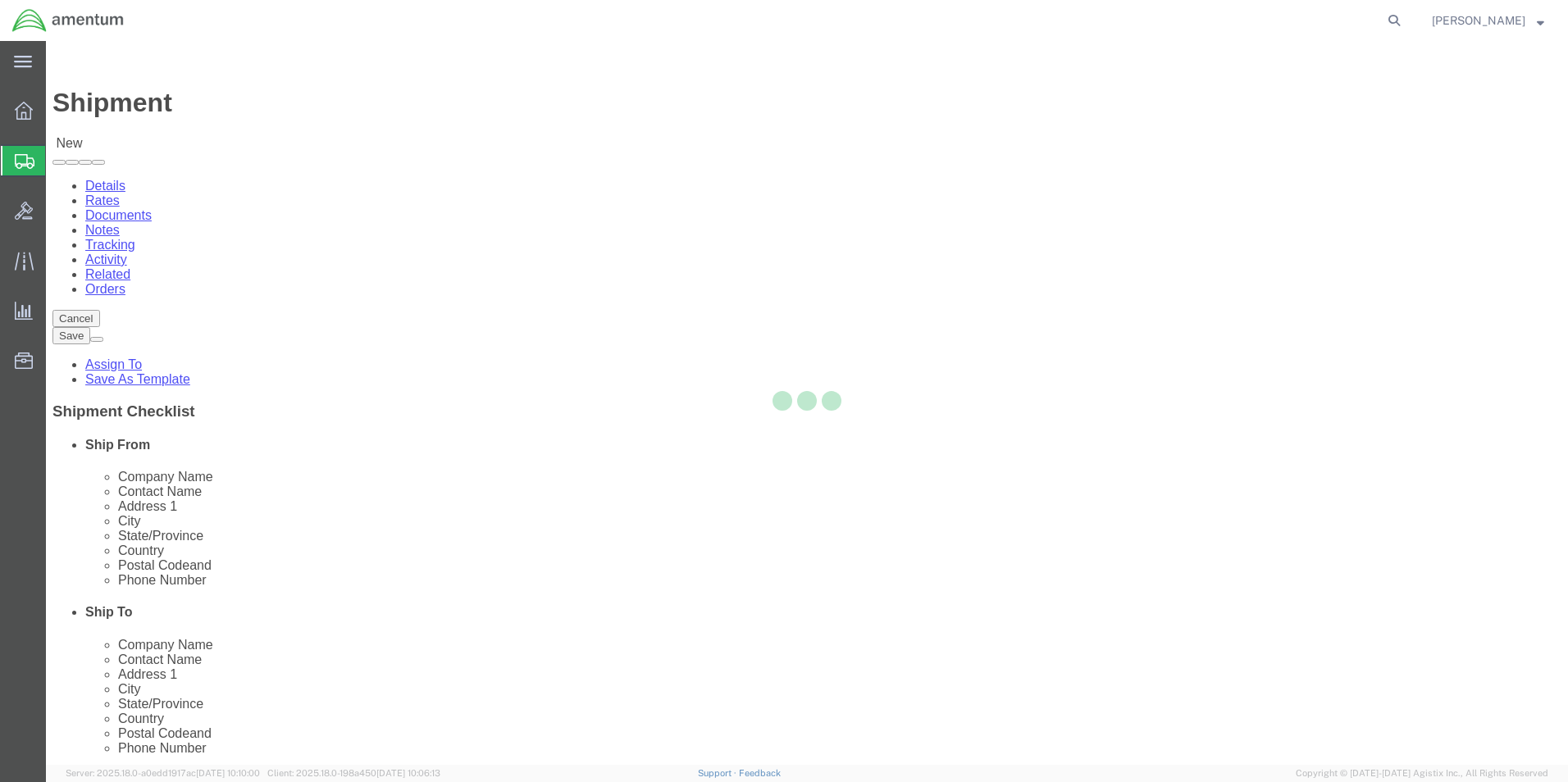
select select
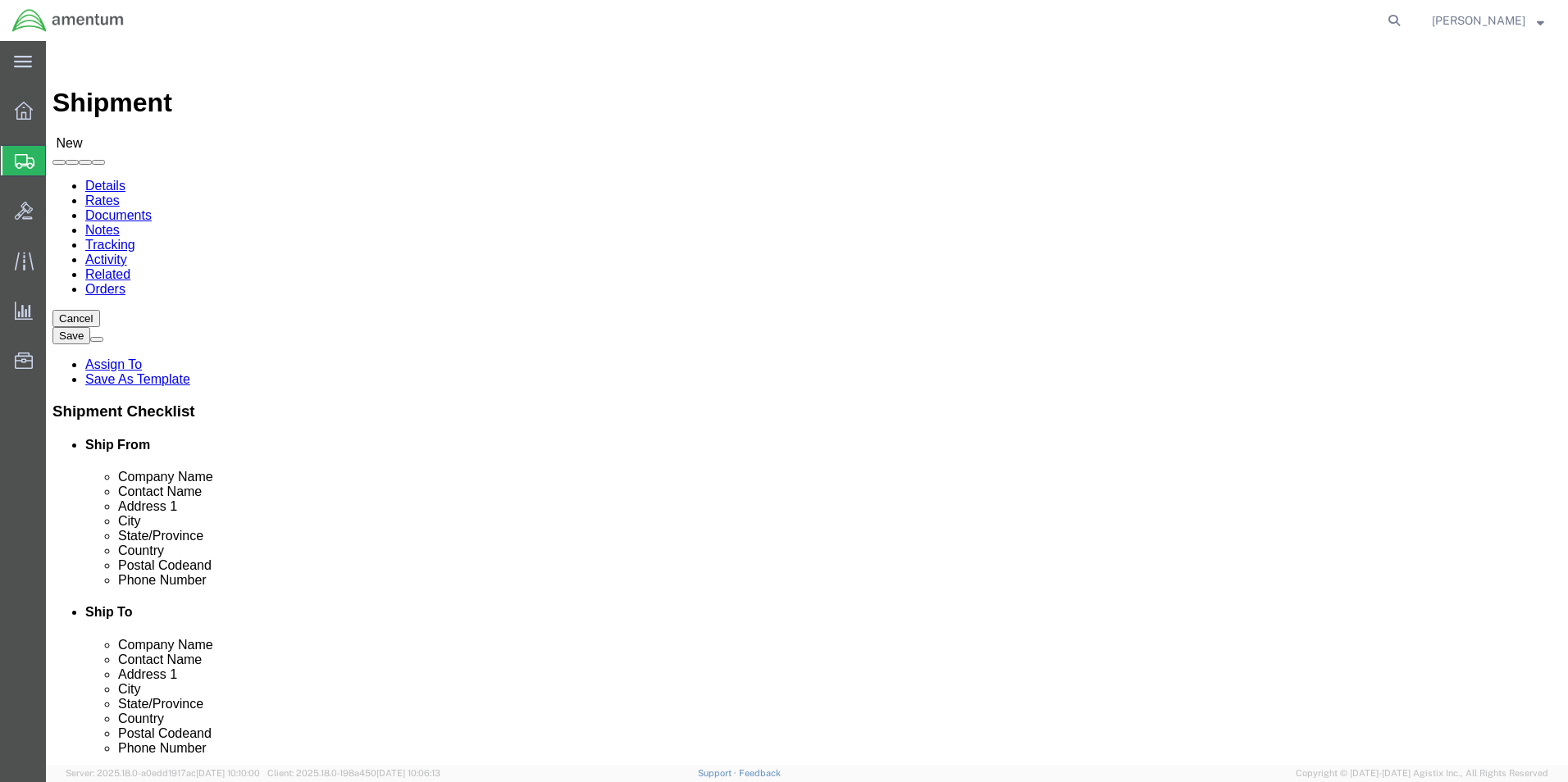
click input "text"
type input "CBP"
select select "49929"
select select "[GEOGRAPHIC_DATA]"
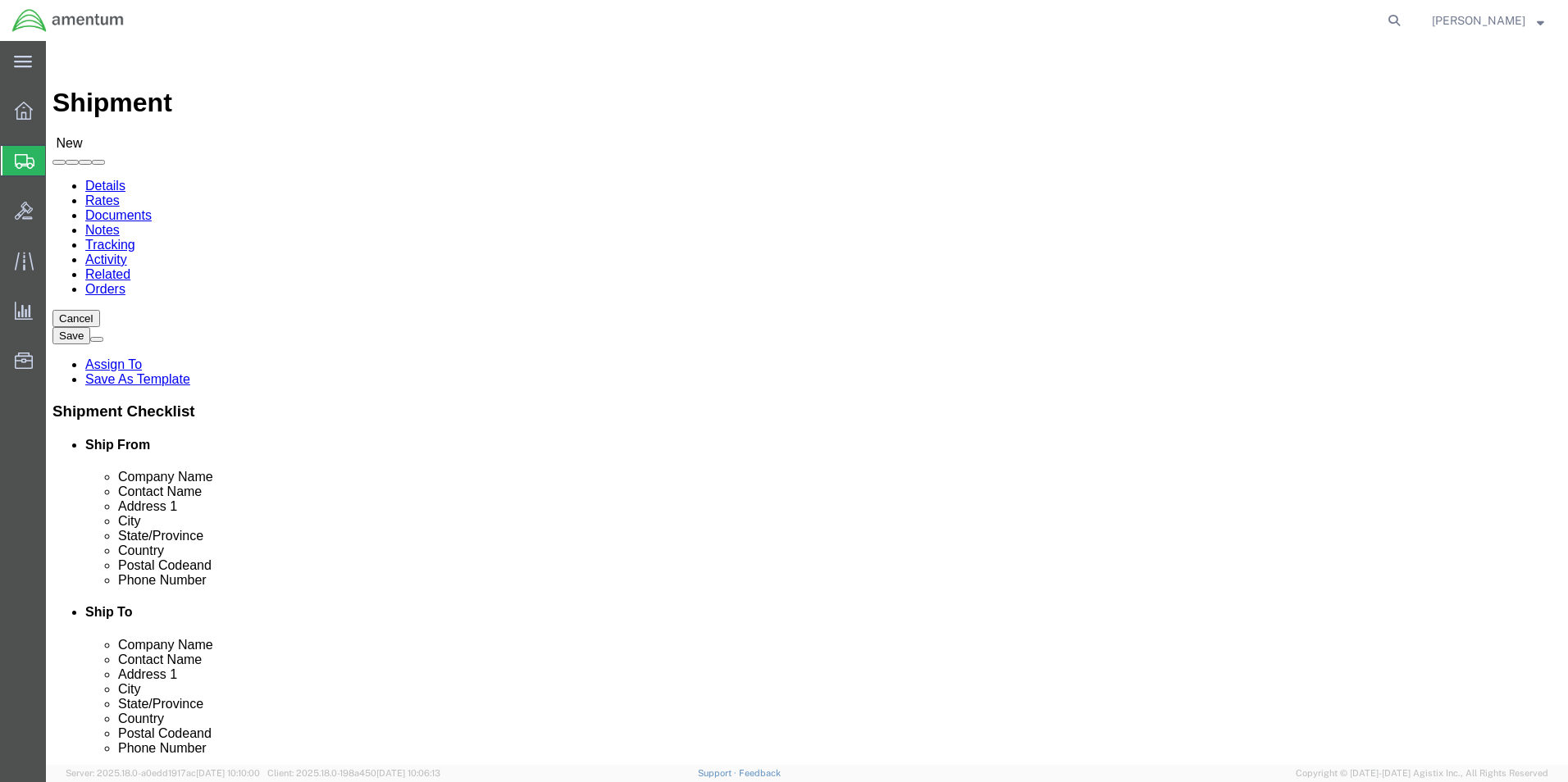
drag, startPoint x: 459, startPoint y: 594, endPoint x: 158, endPoint y: 594, distance: 301.0
click div "Email"
type input "[PERSON_NAME][EMAIL_ADDRESS][PERSON_NAME][DOMAIN_NAME]"
click input "text"
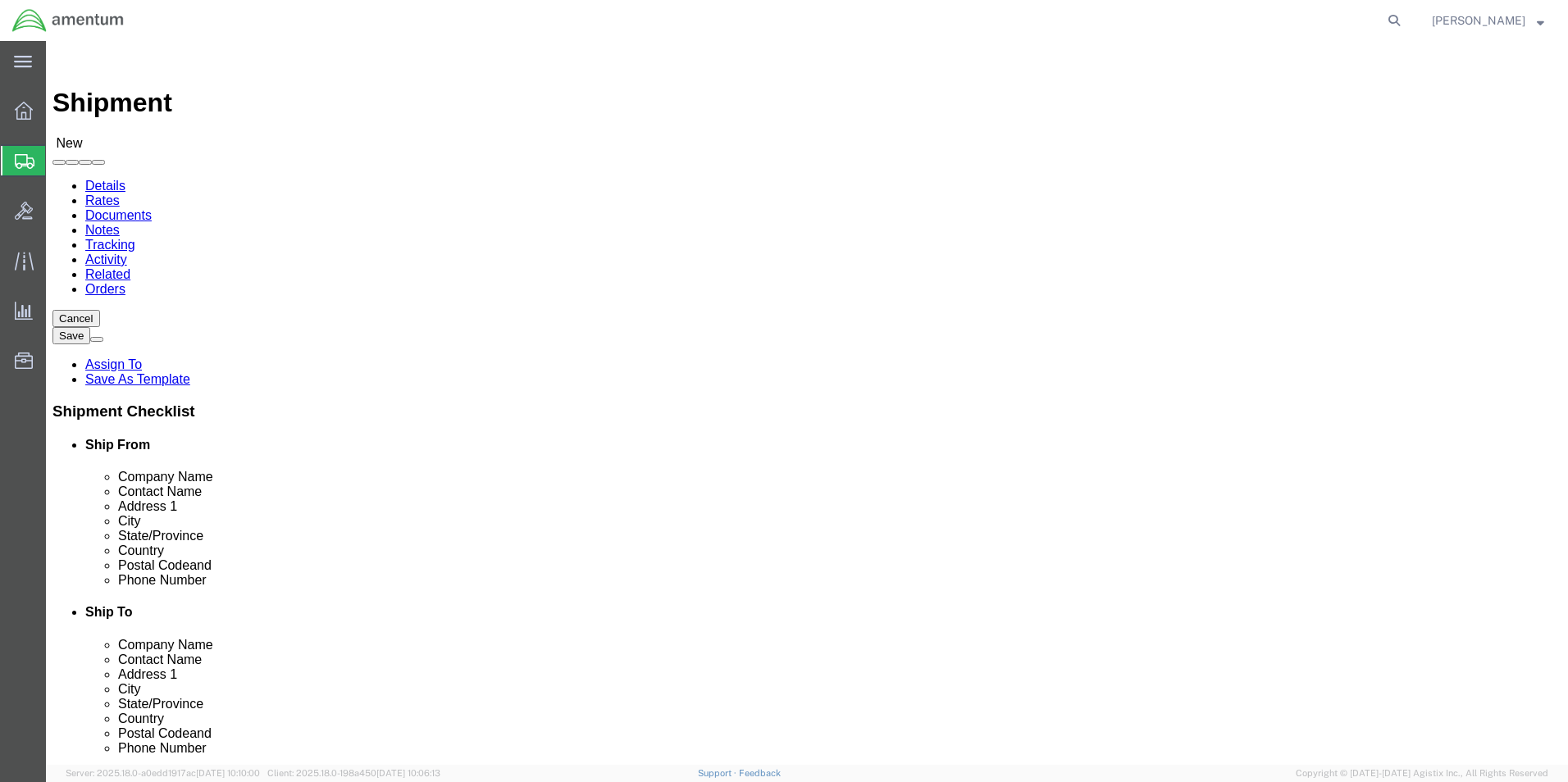
click input "text"
type input "CBP"
select select "49931"
select select "FL"
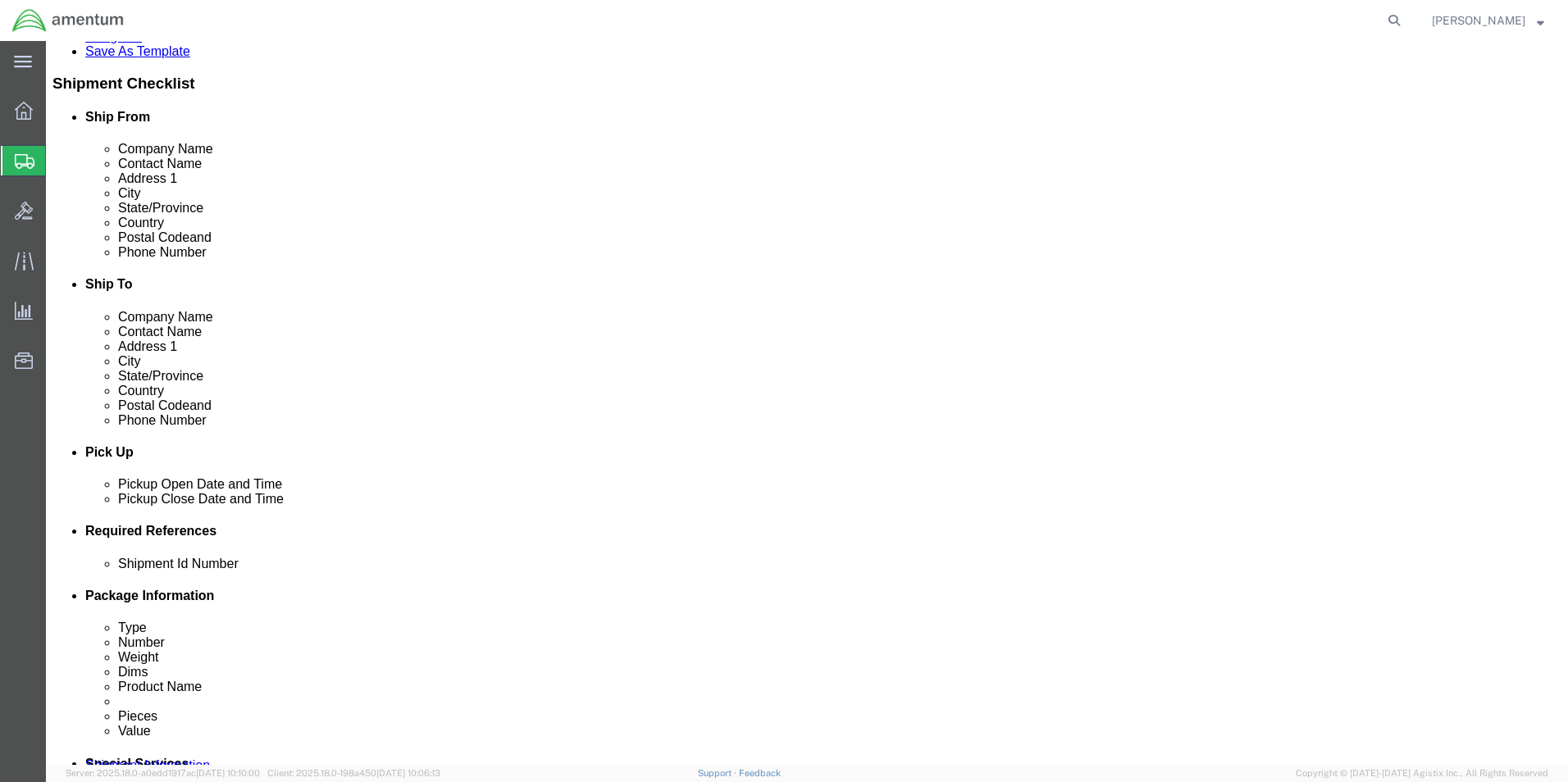
click div "[DATE] 9:00 AM"
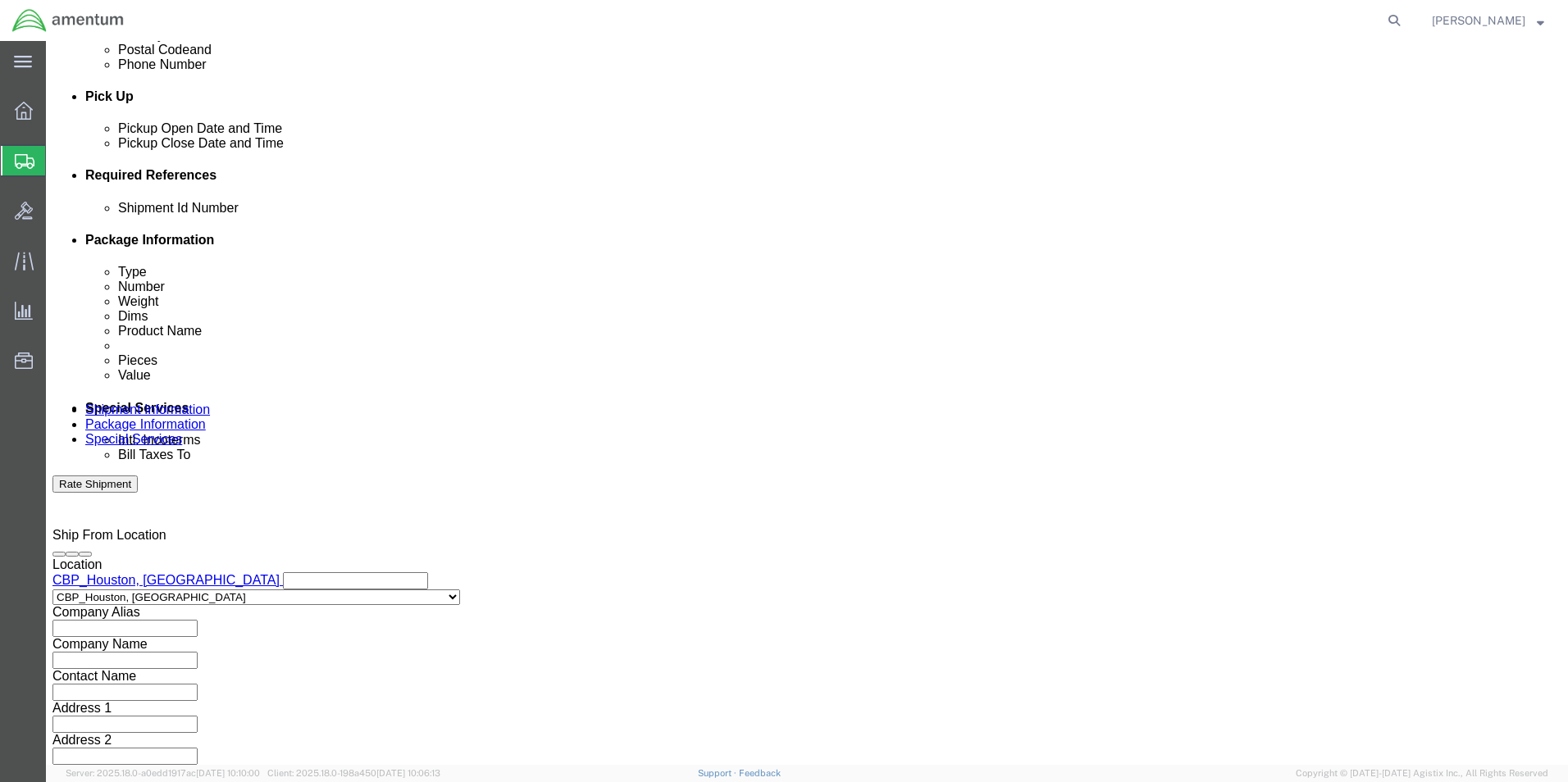
click input "1:00 AM"
type input "1:00 PM"
click button "Apply"
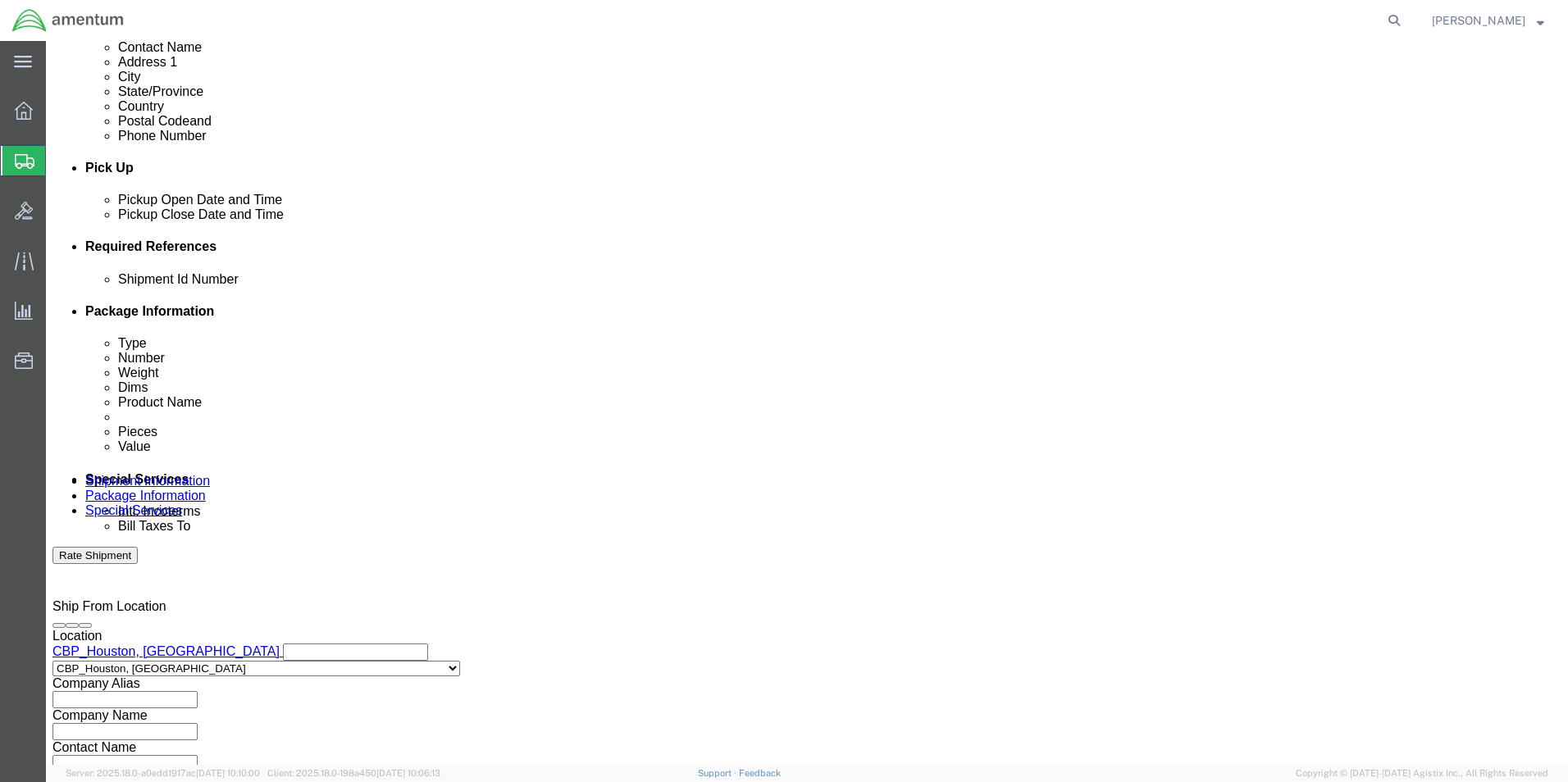
scroll to position [356, 0]
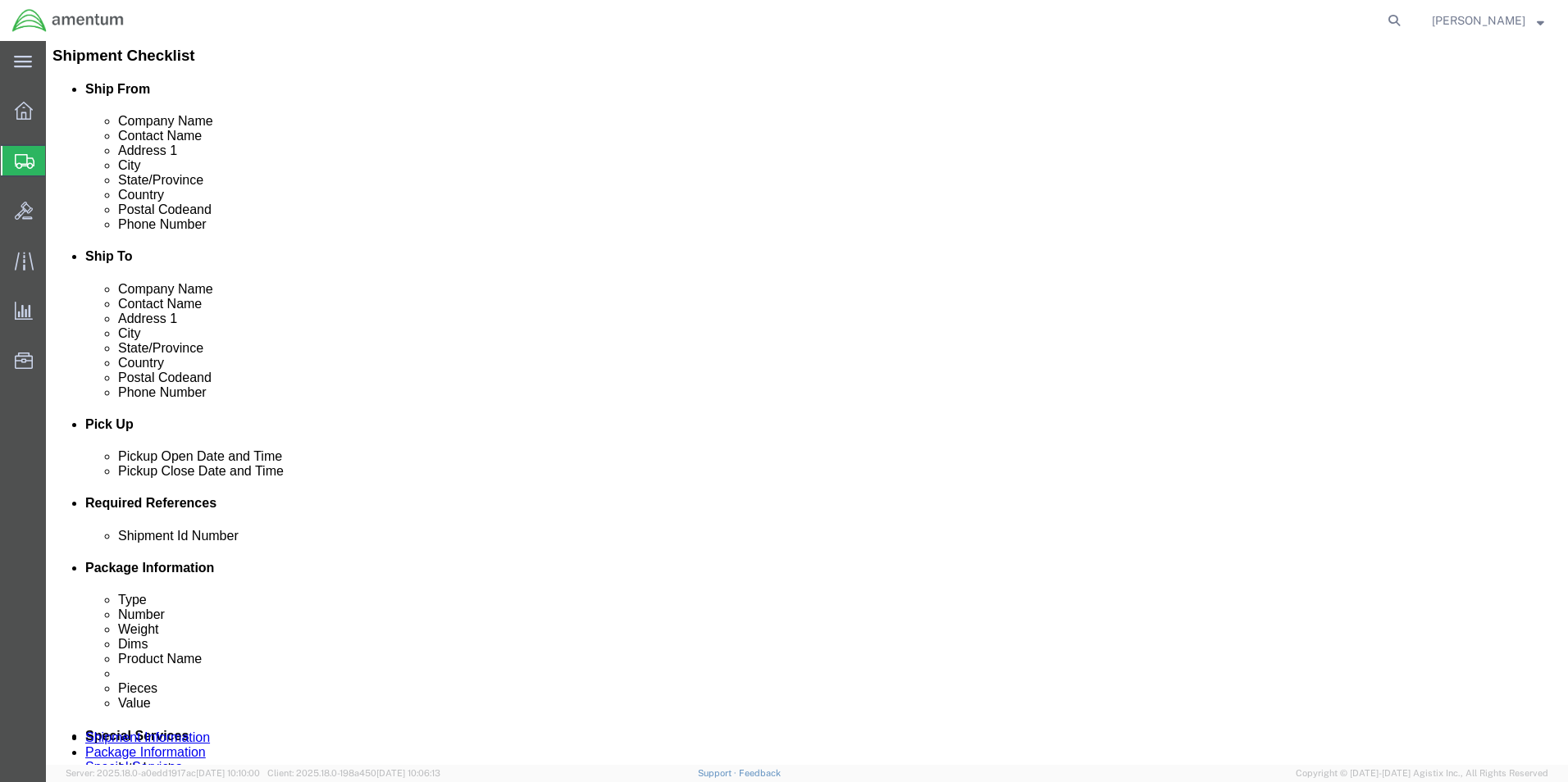
click button "Add reference"
click input "text"
type input "9/5/2025"
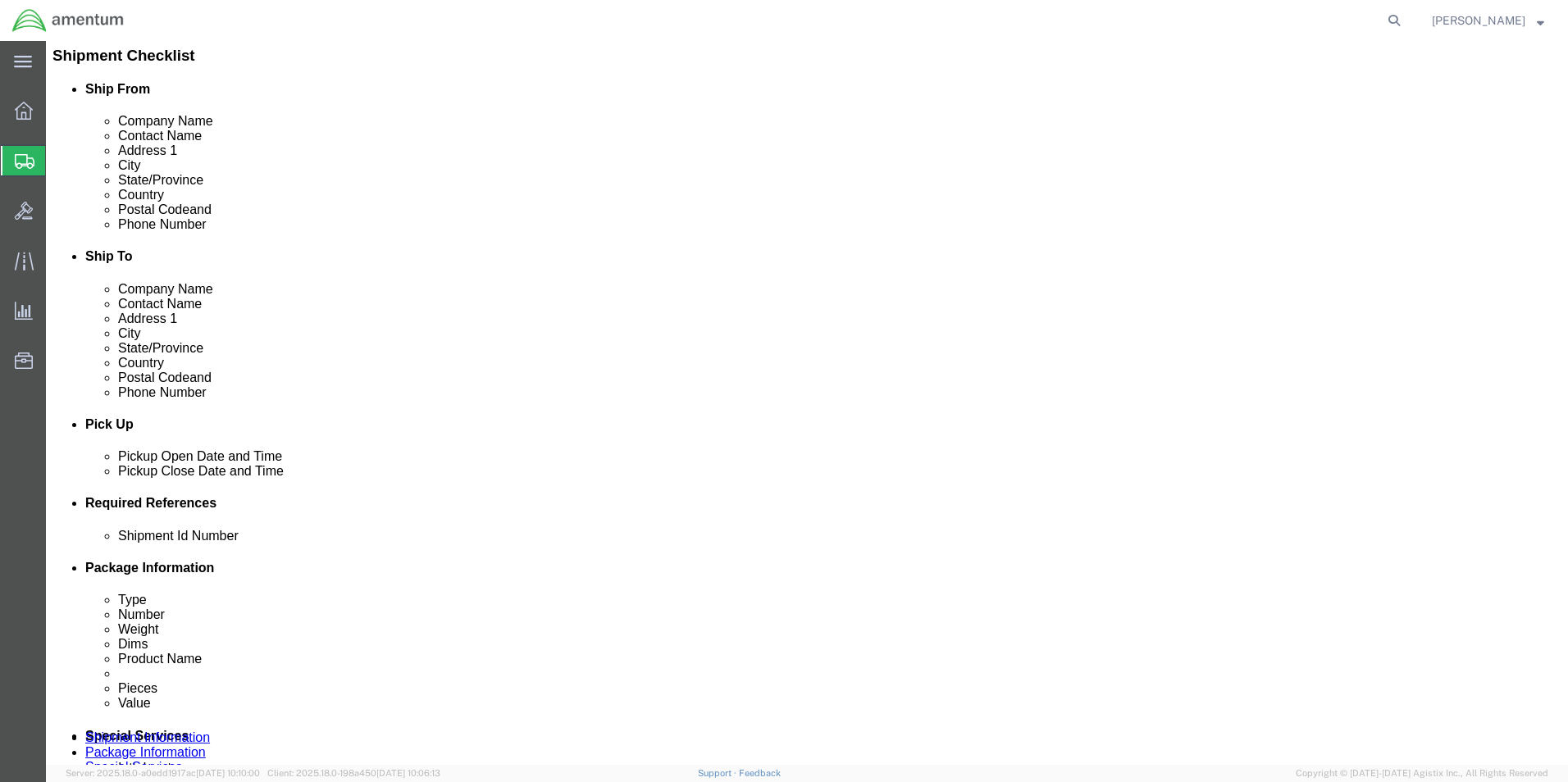
click select "Select Account Type Activity ID Airline Appointment Number ASN Batch Request # …"
select select "CUSTREF"
click select "Select Account Type Activity ID Airline Appointment Number ASN Batch Request # …"
click input "text"
type input "USAGE 329035"
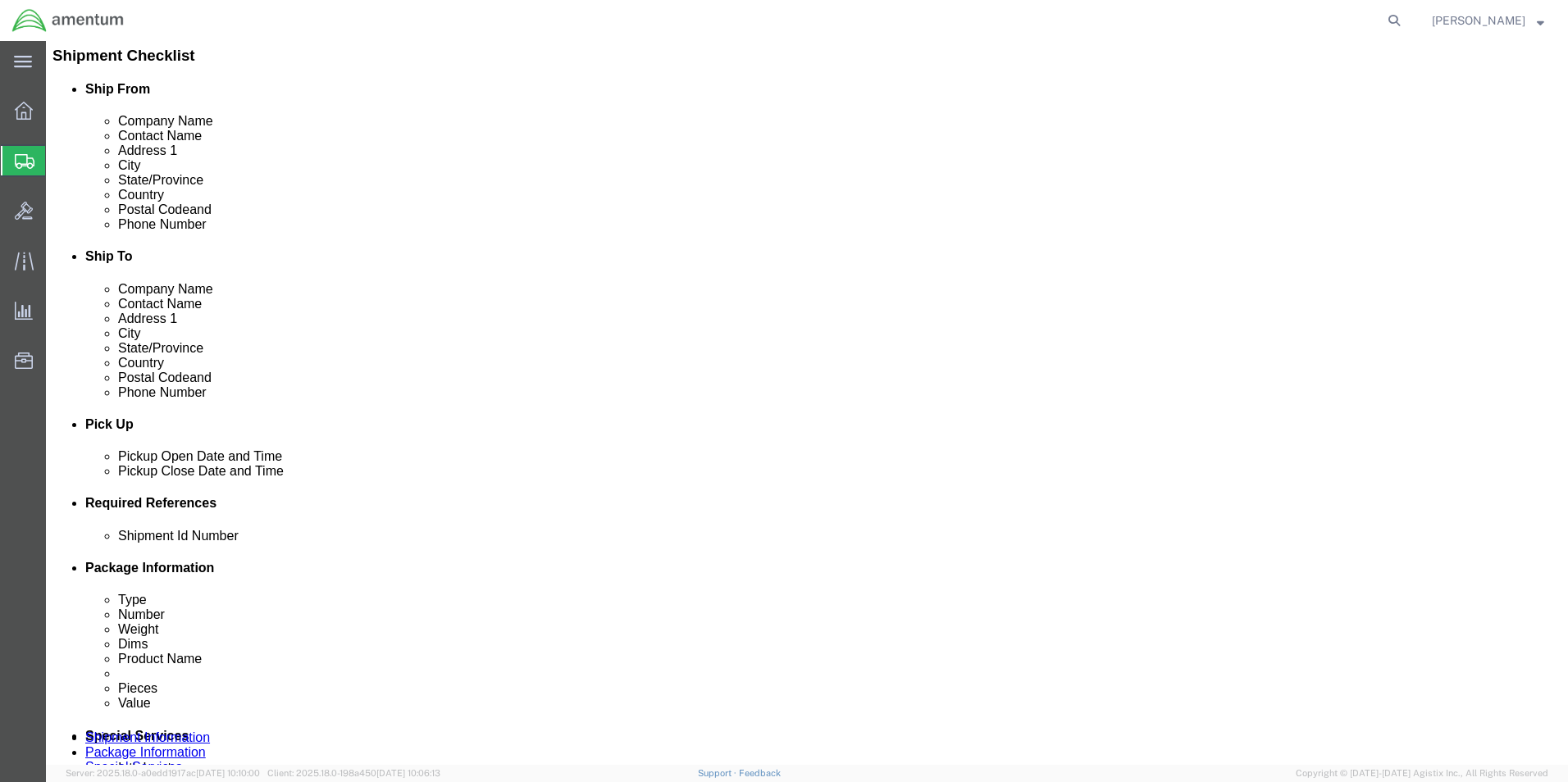
click select "Select Account Type Activity ID Airline Appointment Number ASN Batch Request # …"
select select "PROJNUM"
click select "Select Account Type Activity ID Airline Appointment Number ASN Batch Request # …"
click input "text"
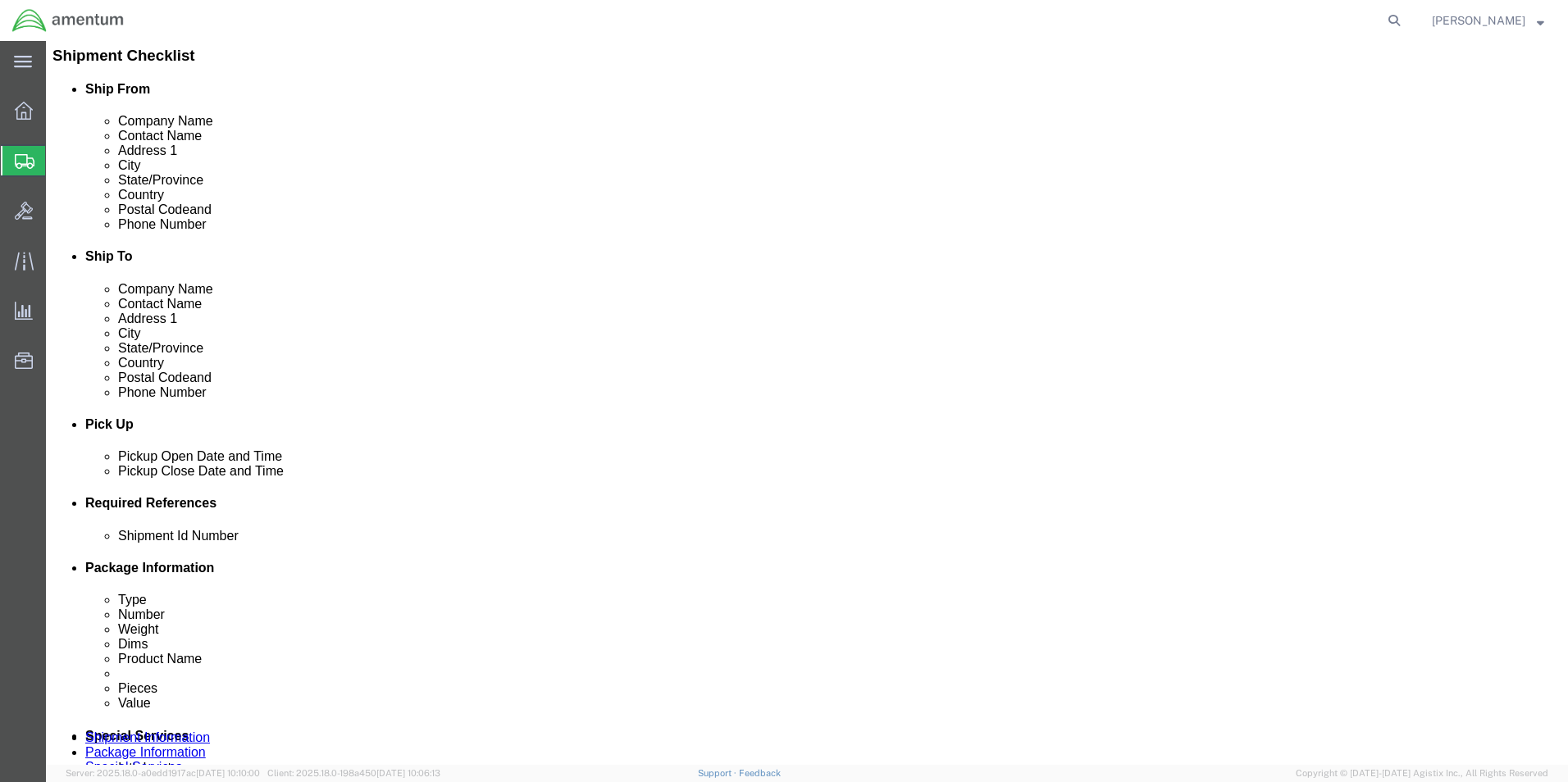
type input "6118.03.03.2219.000.EHO.0000"
click select "Select Account Type Activity ID Airline Appointment Number ASN Batch Request # …"
select select "DEPT"
click select "Select Account Type Activity ID Airline Appointment Number ASN Batch Request # …"
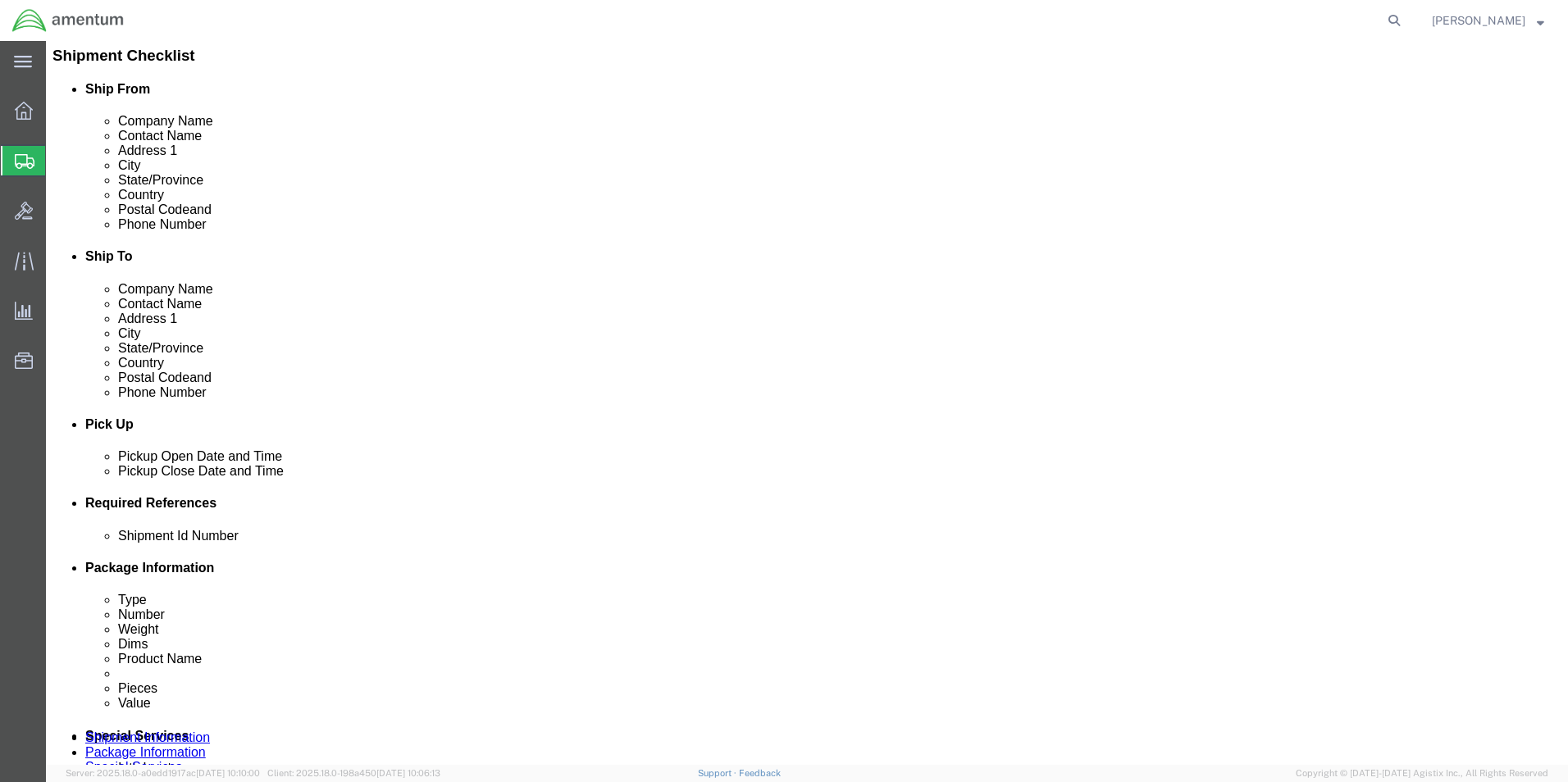
click input "text"
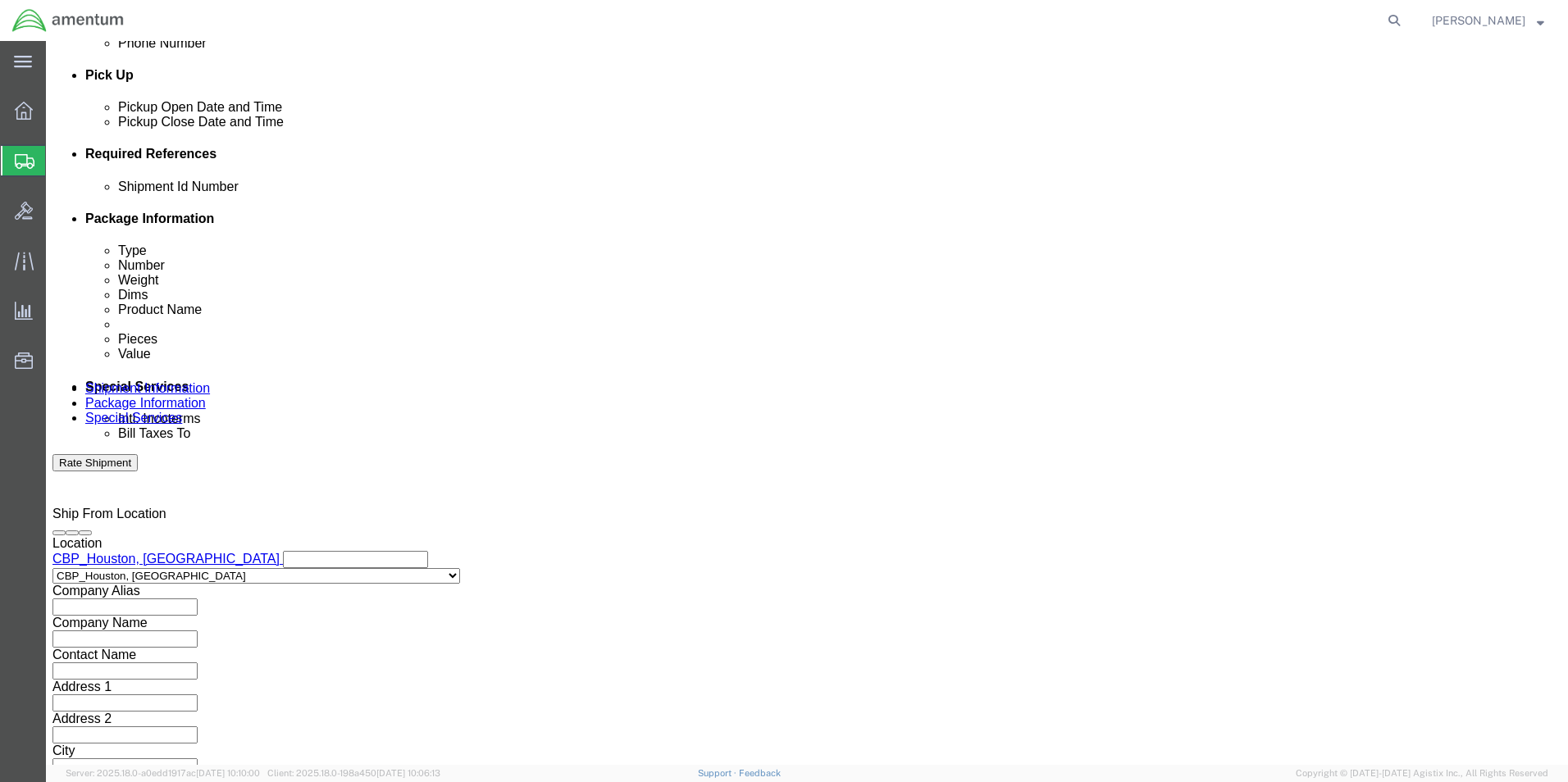
scroll to position [715, 0]
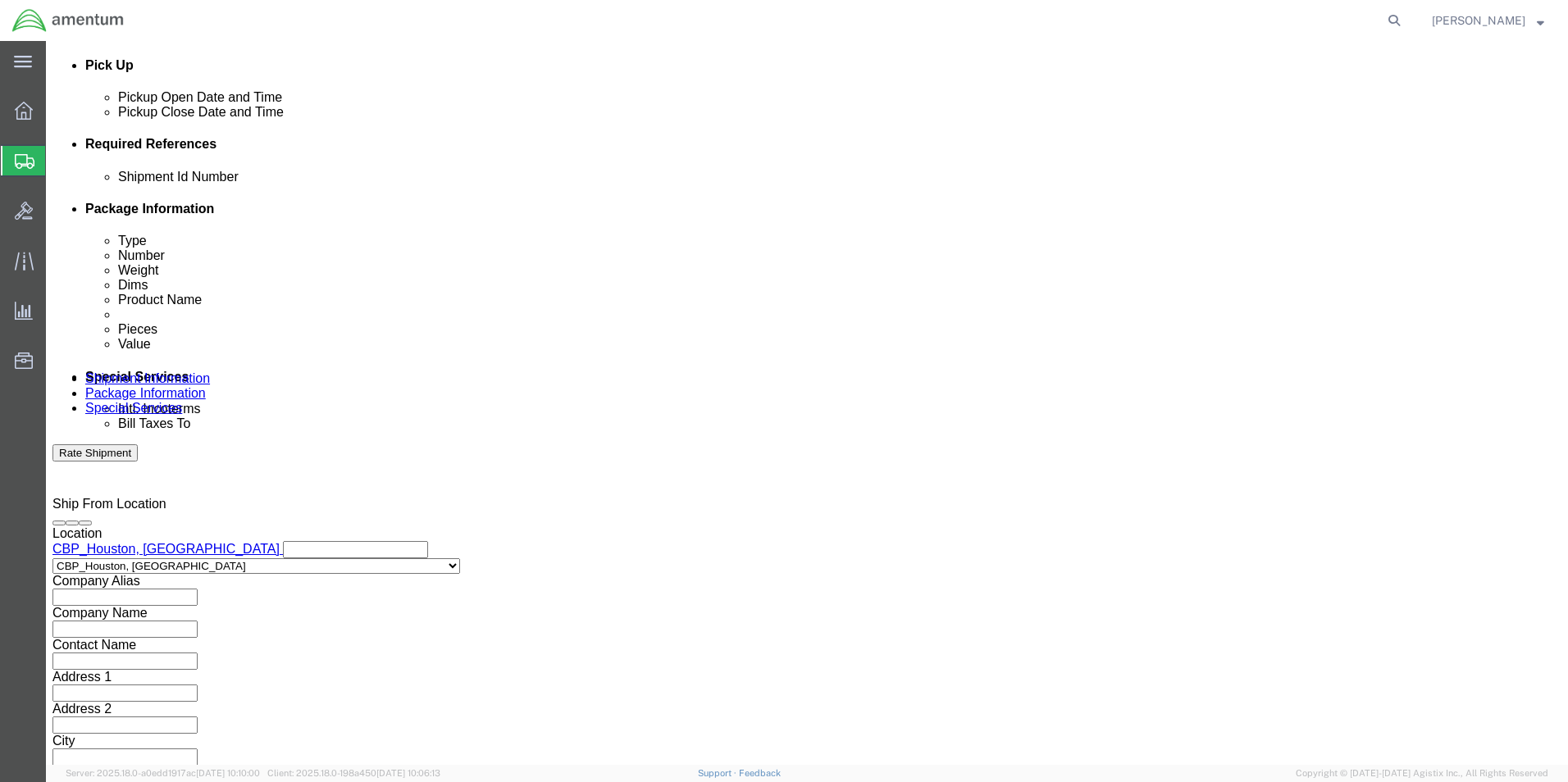
type input "CBP"
click button "Continue"
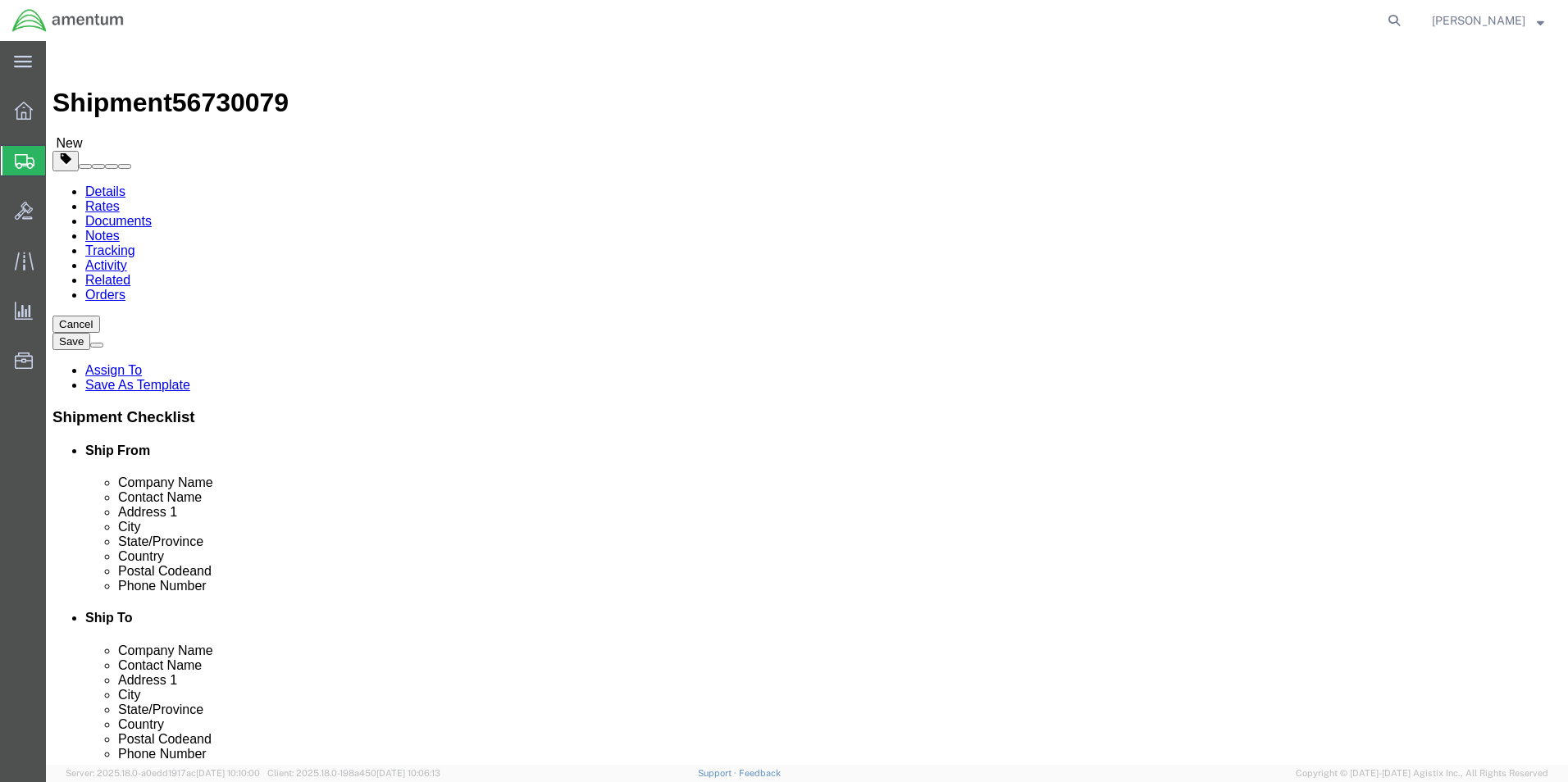
drag, startPoint x: 603, startPoint y: 326, endPoint x: 557, endPoint y: 286, distance: 61.0
click select "Select BCK Boxes Bale(s) Basket(s) Bolt(s) Bottle(s) Buckets Bulk Bundle(s) Can…"
select select "ENV"
click select "Select BCK Boxes Bale(s) Basket(s) Bolt(s) Bottle(s) Buckets Bulk Bundle(s) Can…"
type input "9.50"
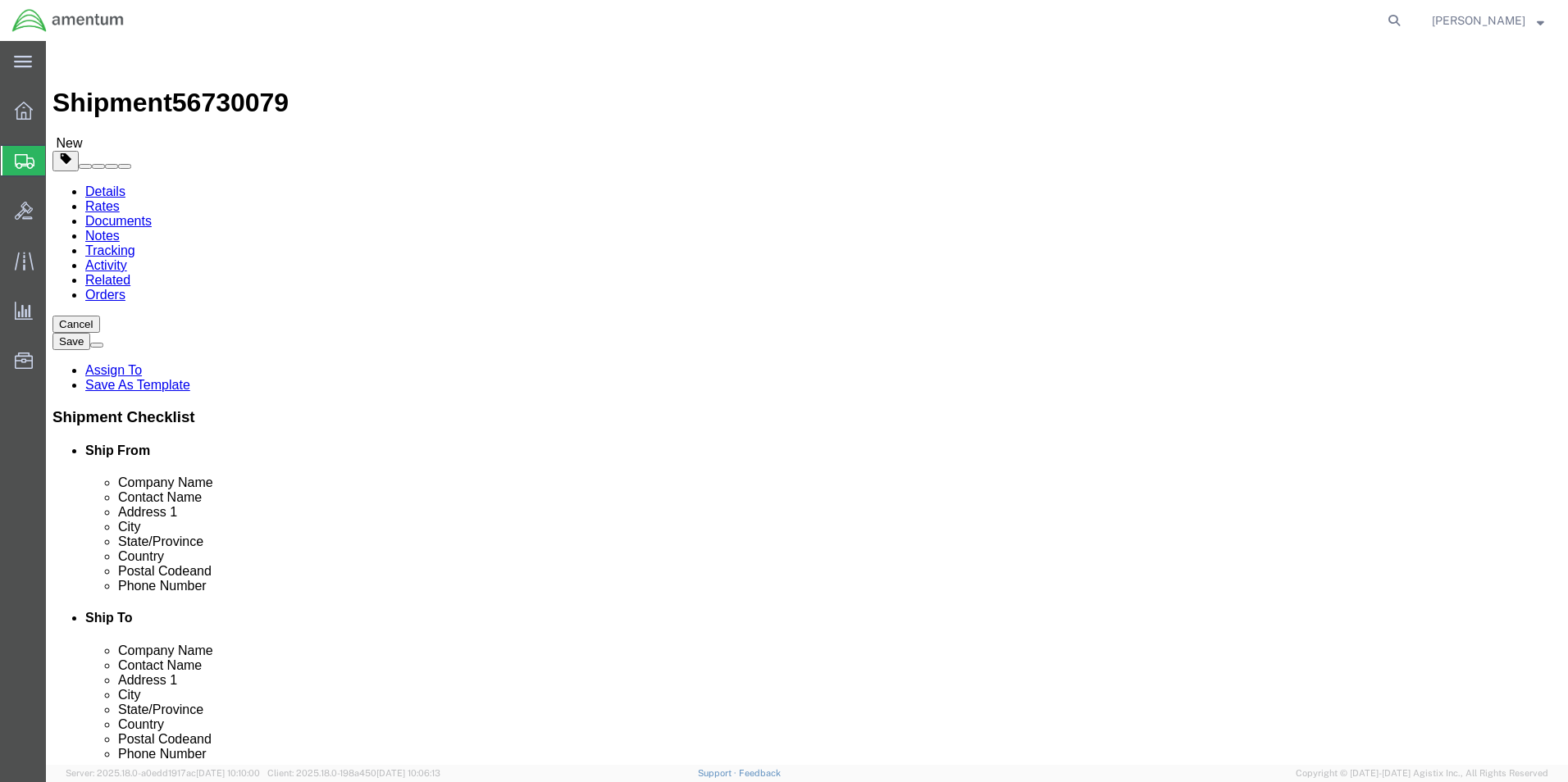
type input "12.50"
type input "0.25"
type input "1"
click link "Add Content"
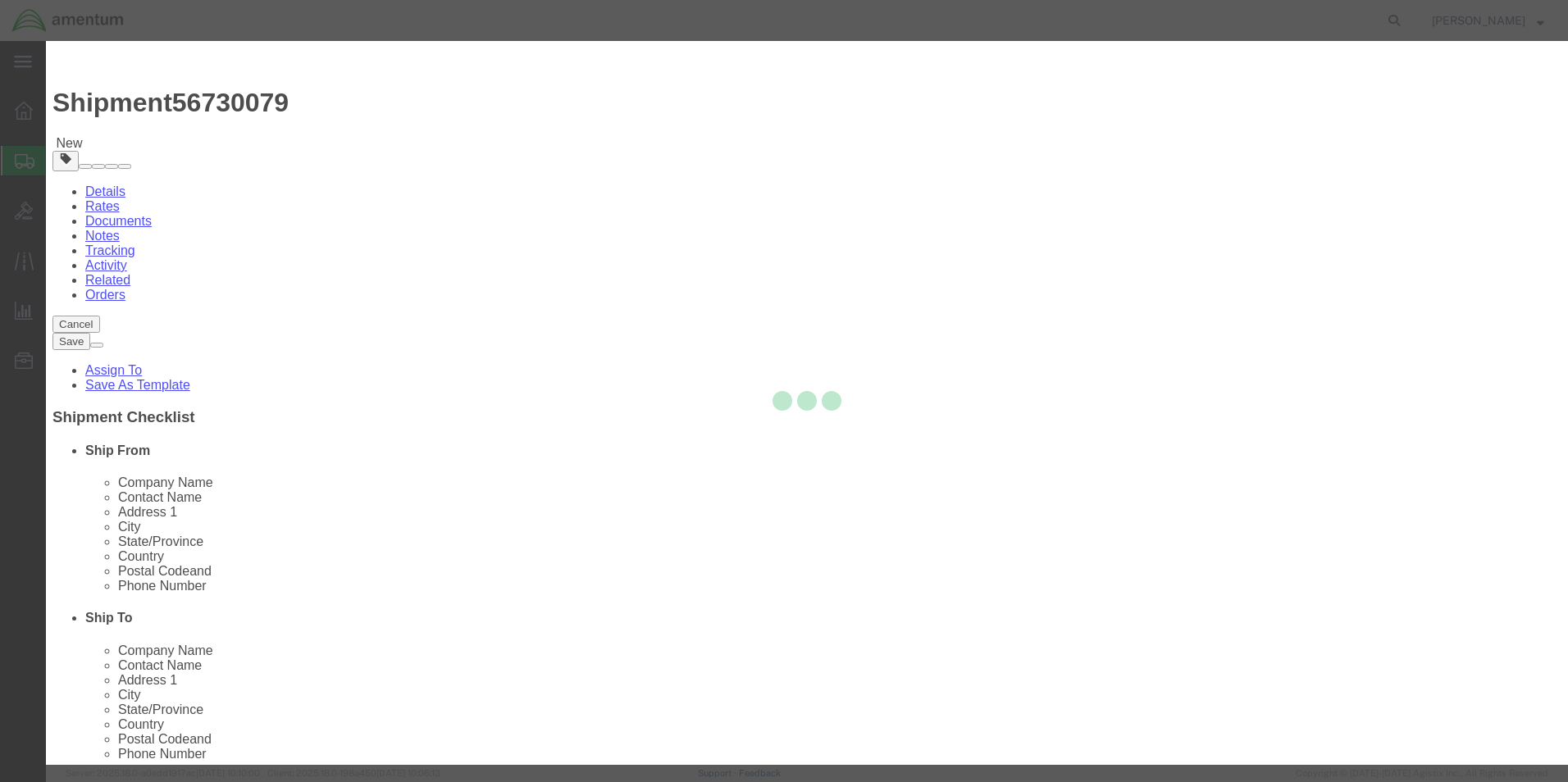
click input "text"
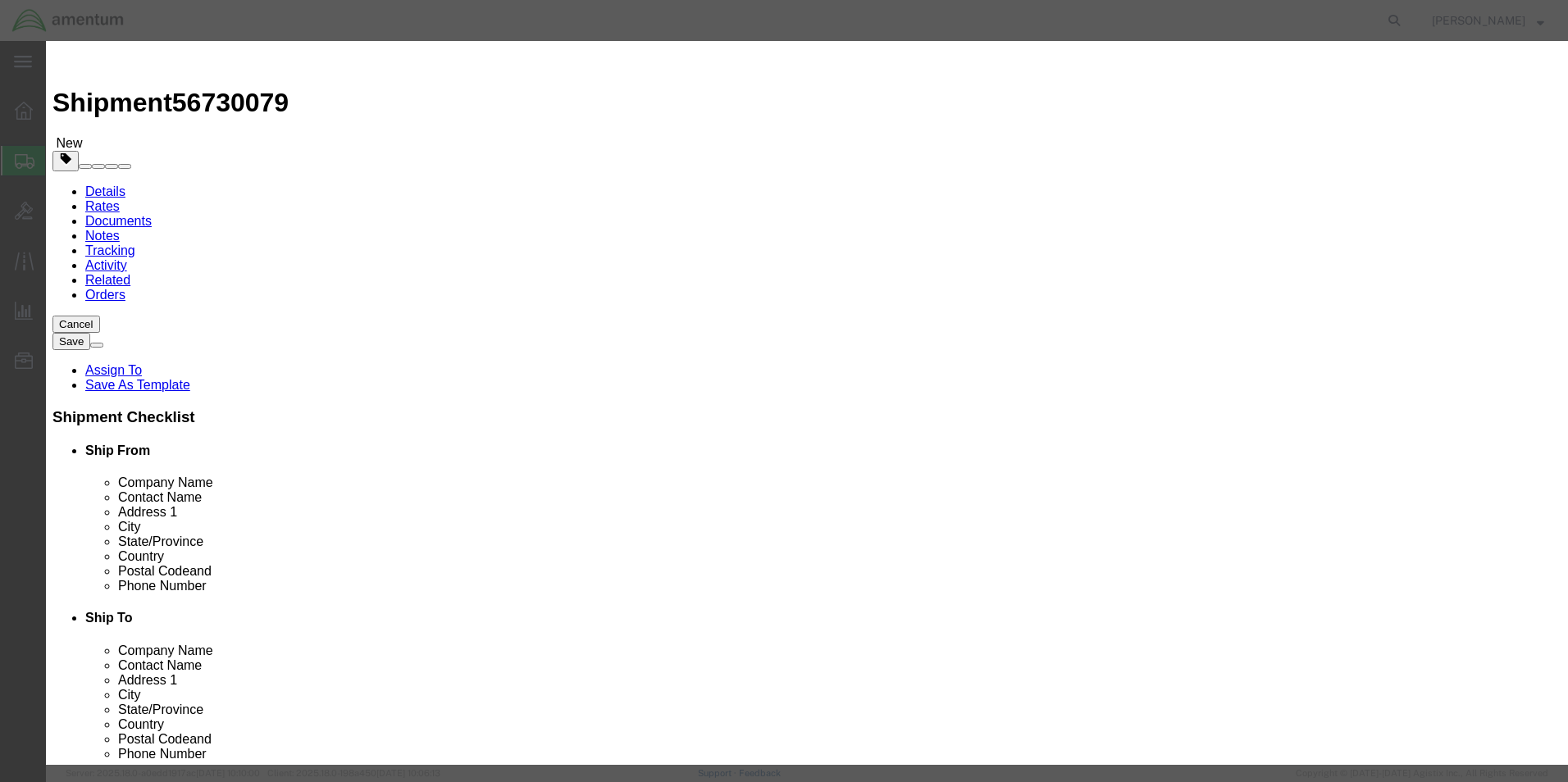
type input "BUSHING"
click input "0"
type input "3"
click input "text"
type input "50.00"
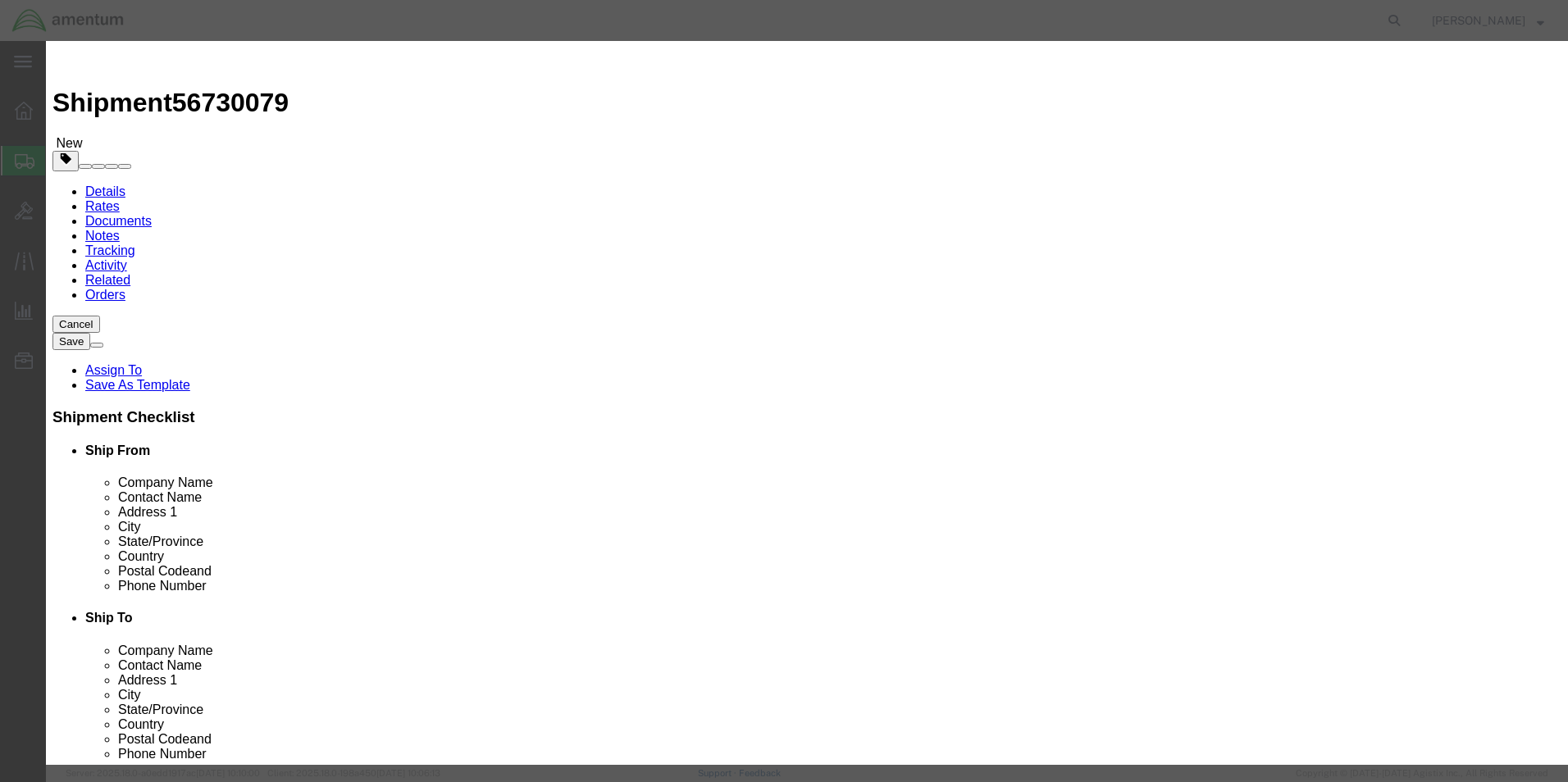
click button "Save & Close"
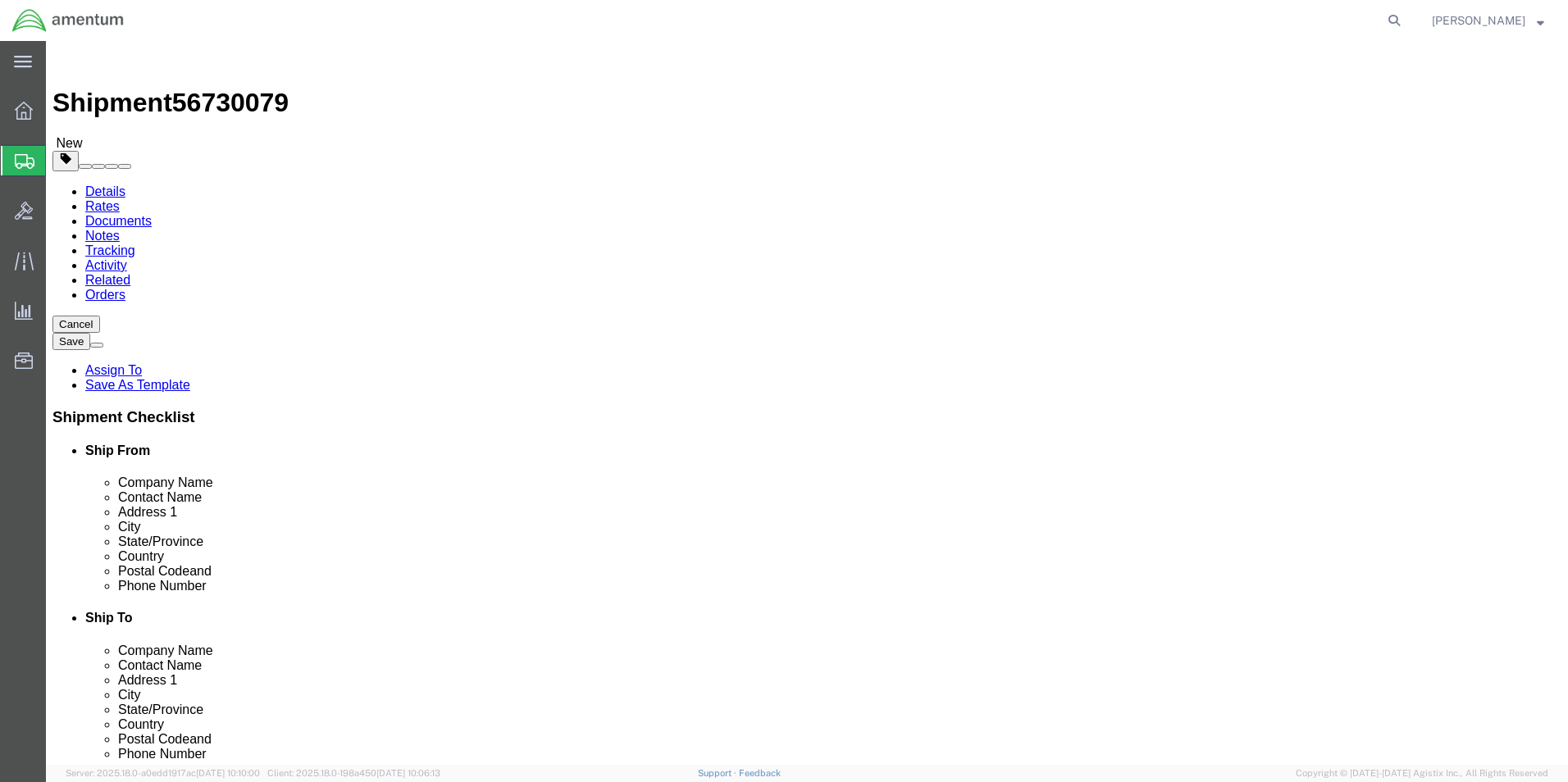
click button "Rate Shipment"
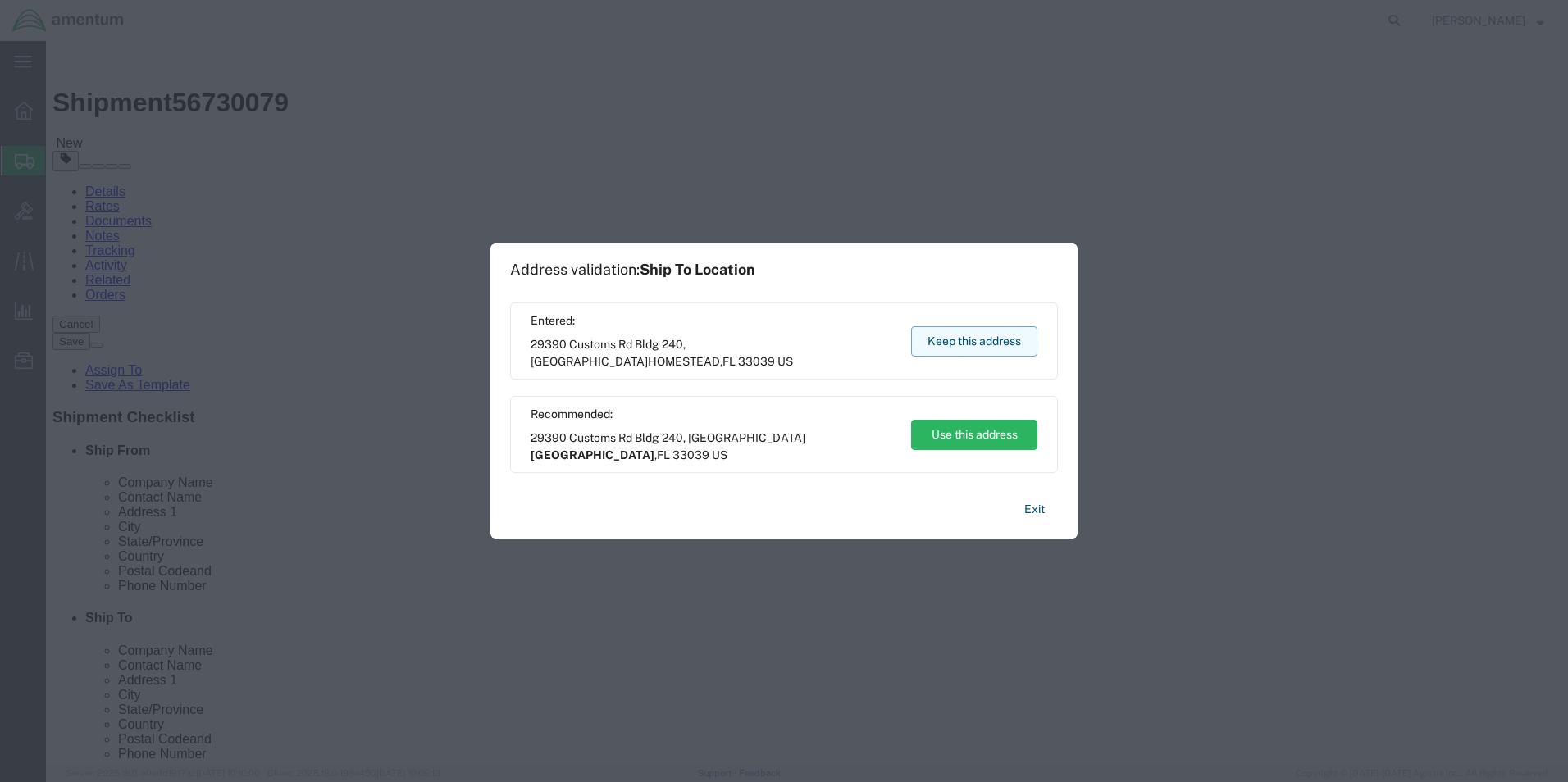
click at [1020, 338] on button "Keep this address" at bounding box center [974, 342] width 126 height 30
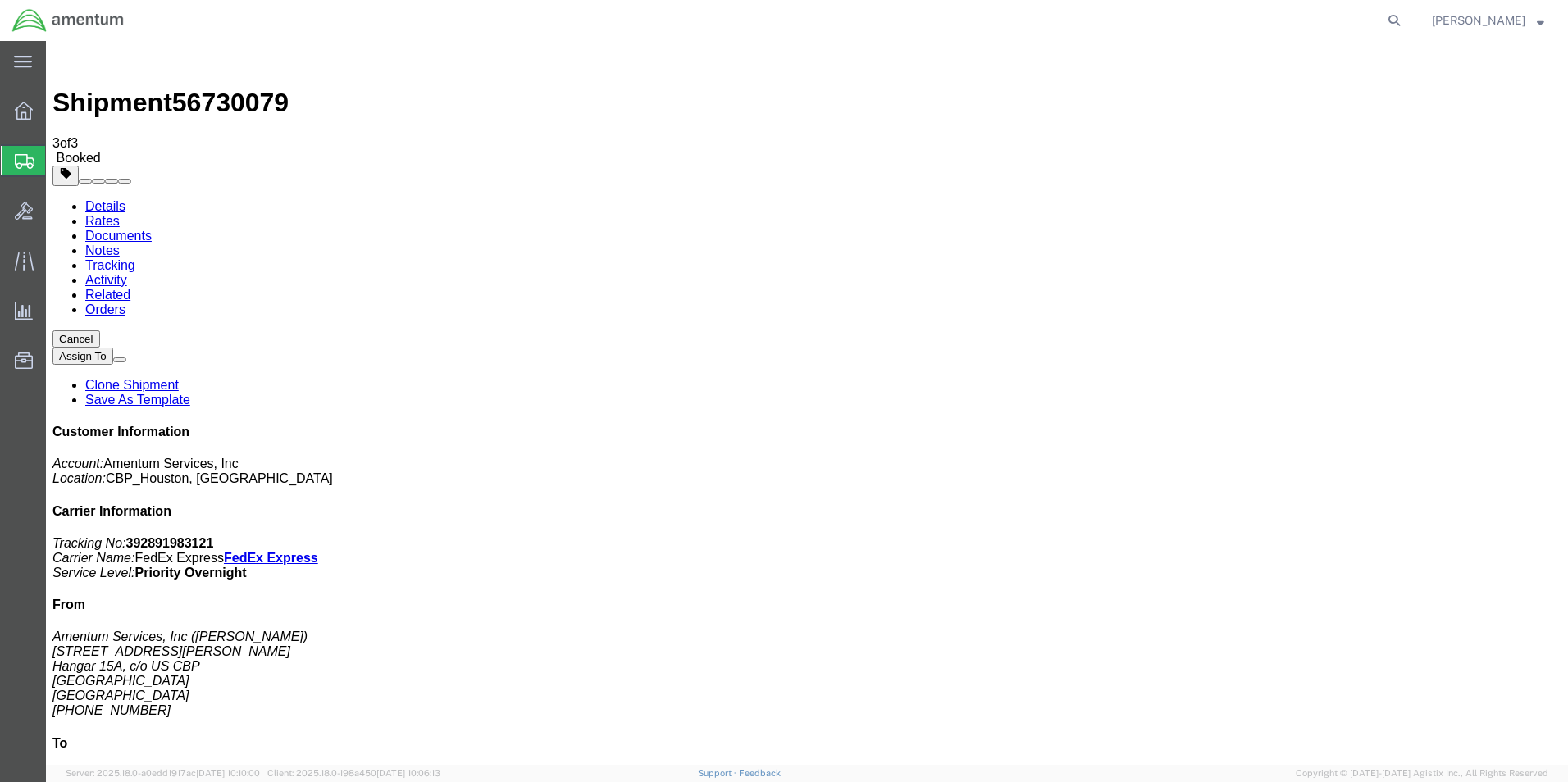
checkbox input "true"
click at [107, 199] on link "Details" at bounding box center [105, 206] width 40 height 14
click link "Schedule pickup request"
